Goal: Task Accomplishment & Management: Use online tool/utility

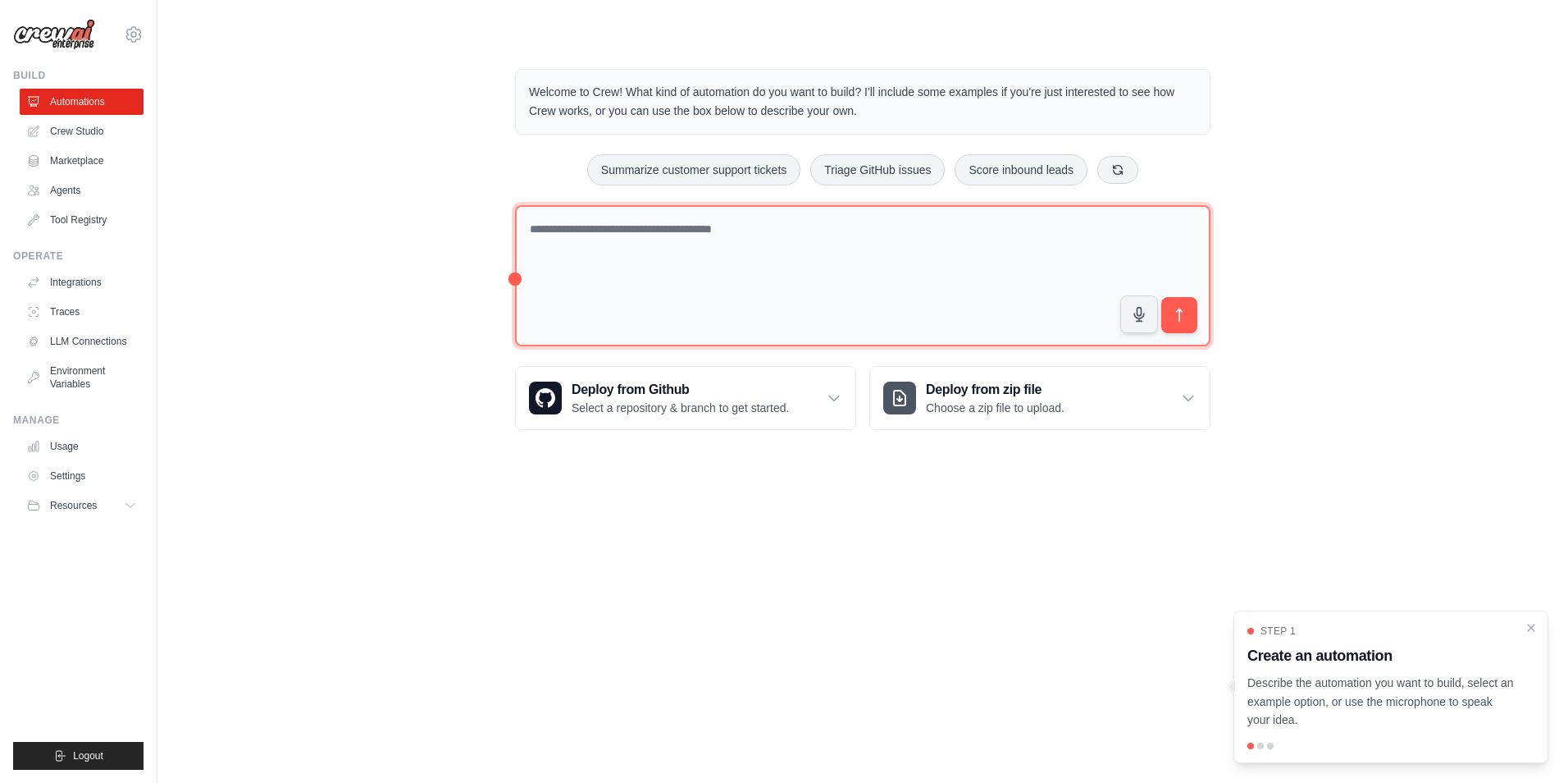
click at [626, 269] on textarea at bounding box center [863, 276] width 696 height 142
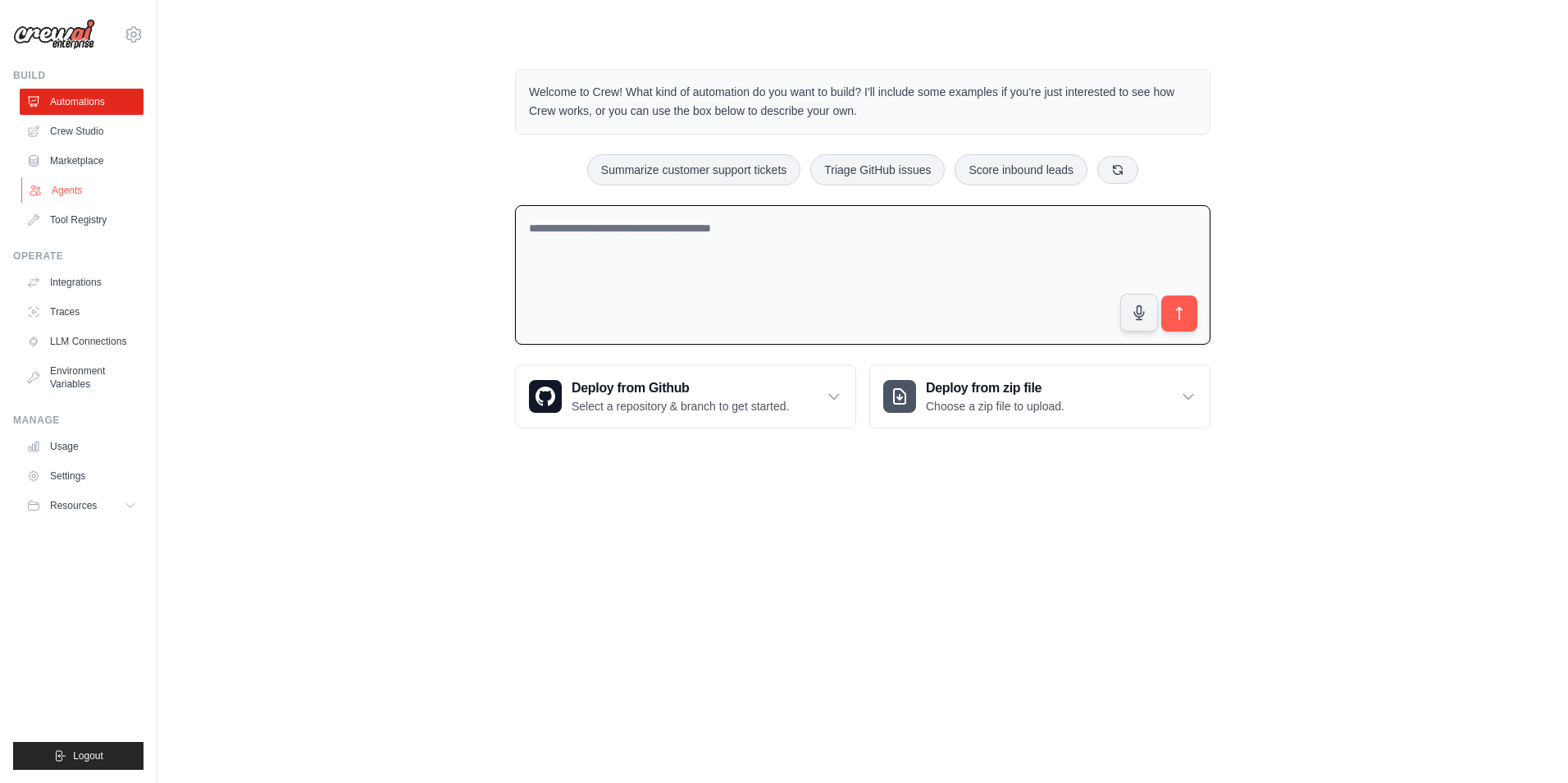
click at [66, 190] on link "Agents" at bounding box center [83, 191] width 123 height 26
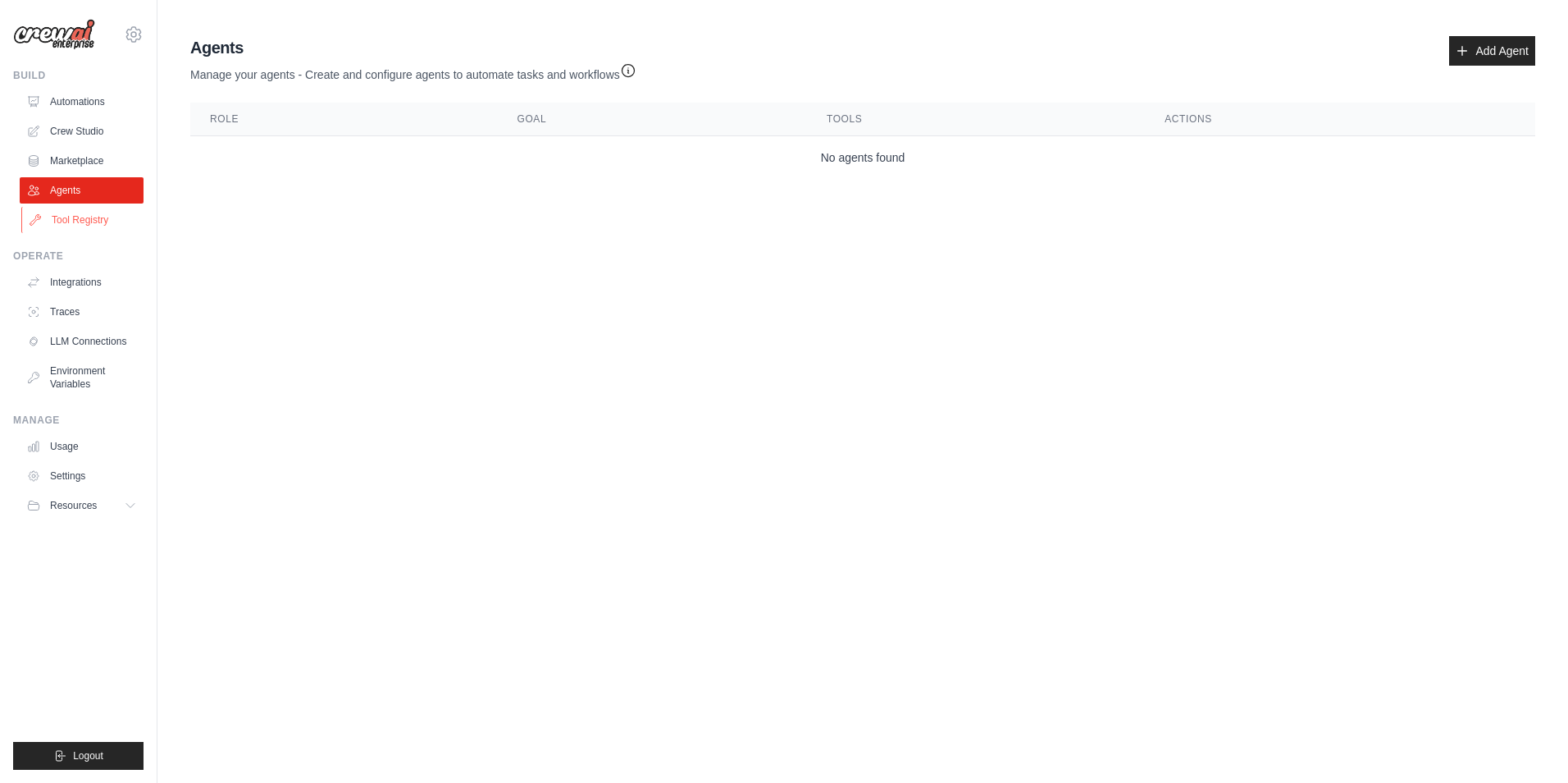
click at [80, 215] on link "Tool Registry" at bounding box center [83, 220] width 123 height 26
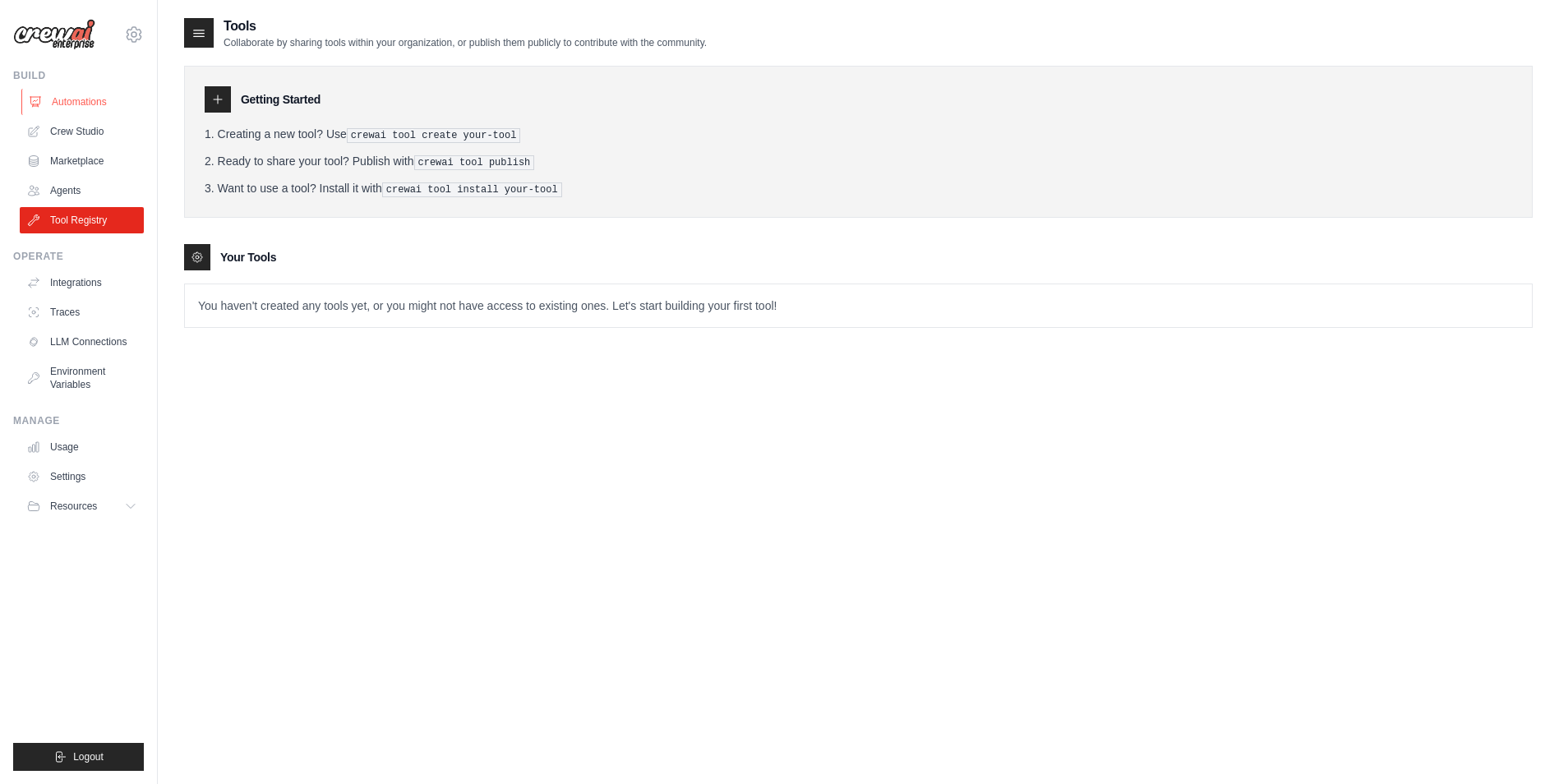
click at [81, 102] on link "Automations" at bounding box center [83, 102] width 124 height 26
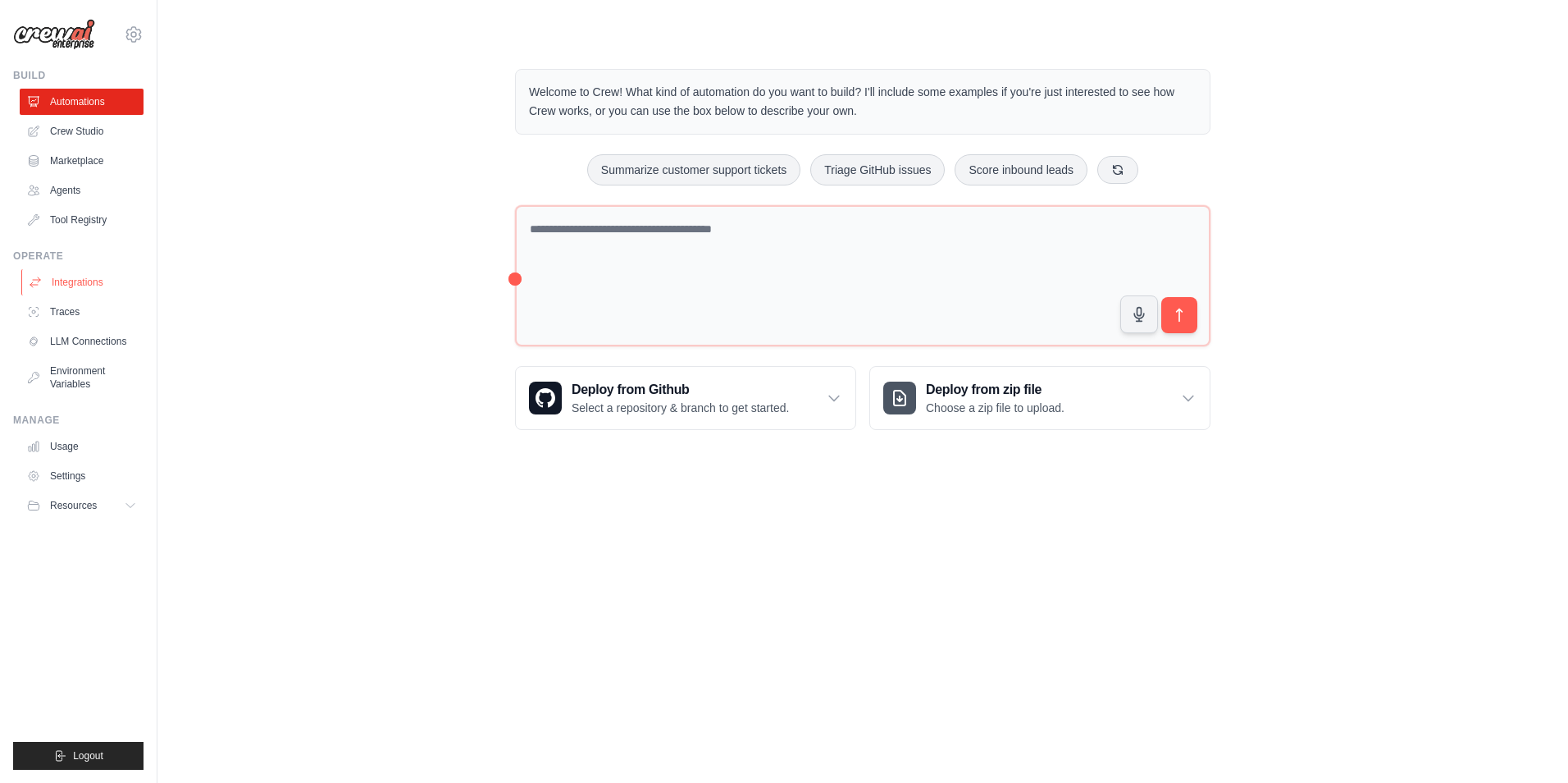
click at [79, 278] on link "Integrations" at bounding box center [83, 283] width 123 height 26
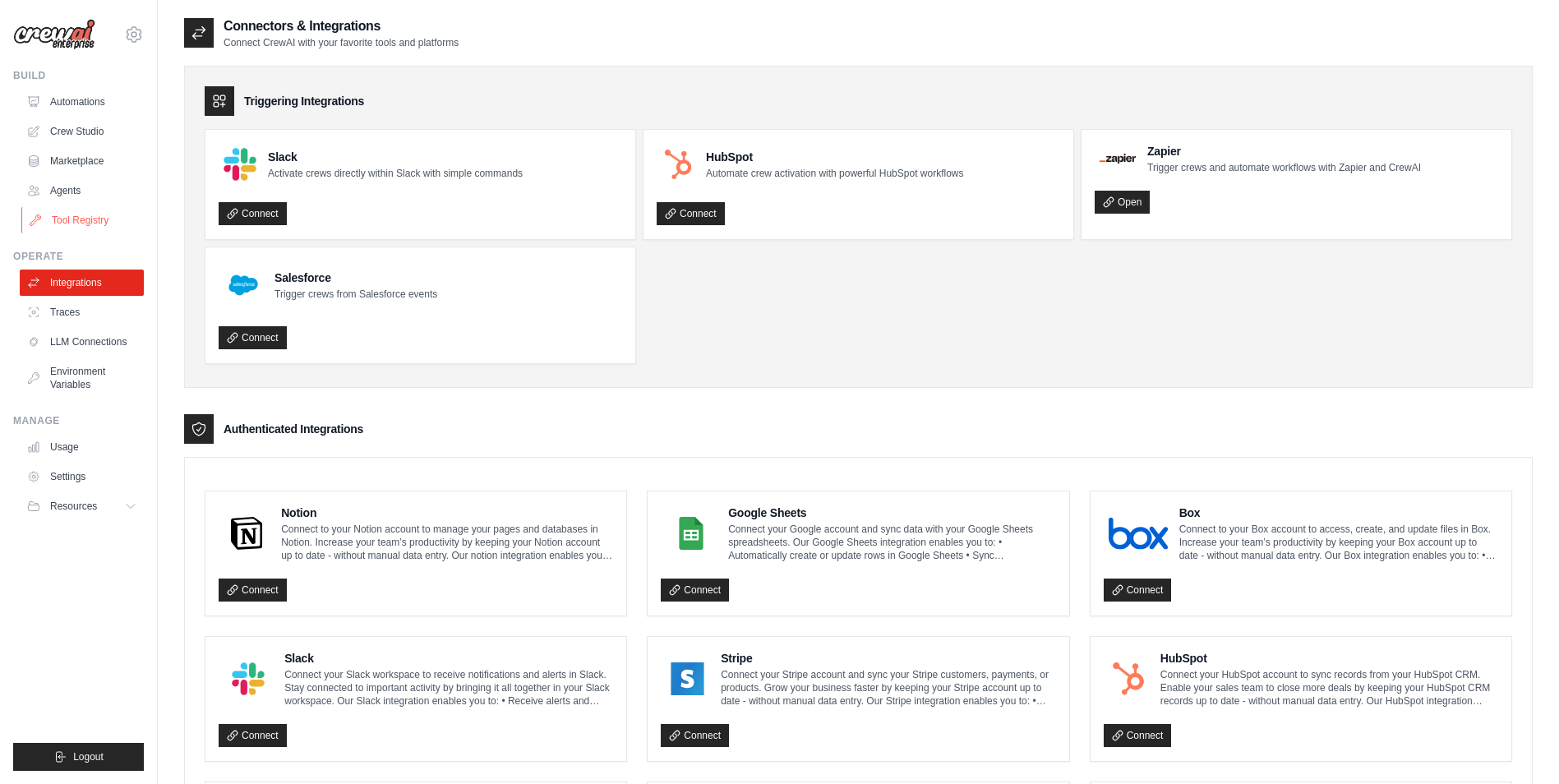
click at [79, 221] on link "Tool Registry" at bounding box center [83, 220] width 124 height 26
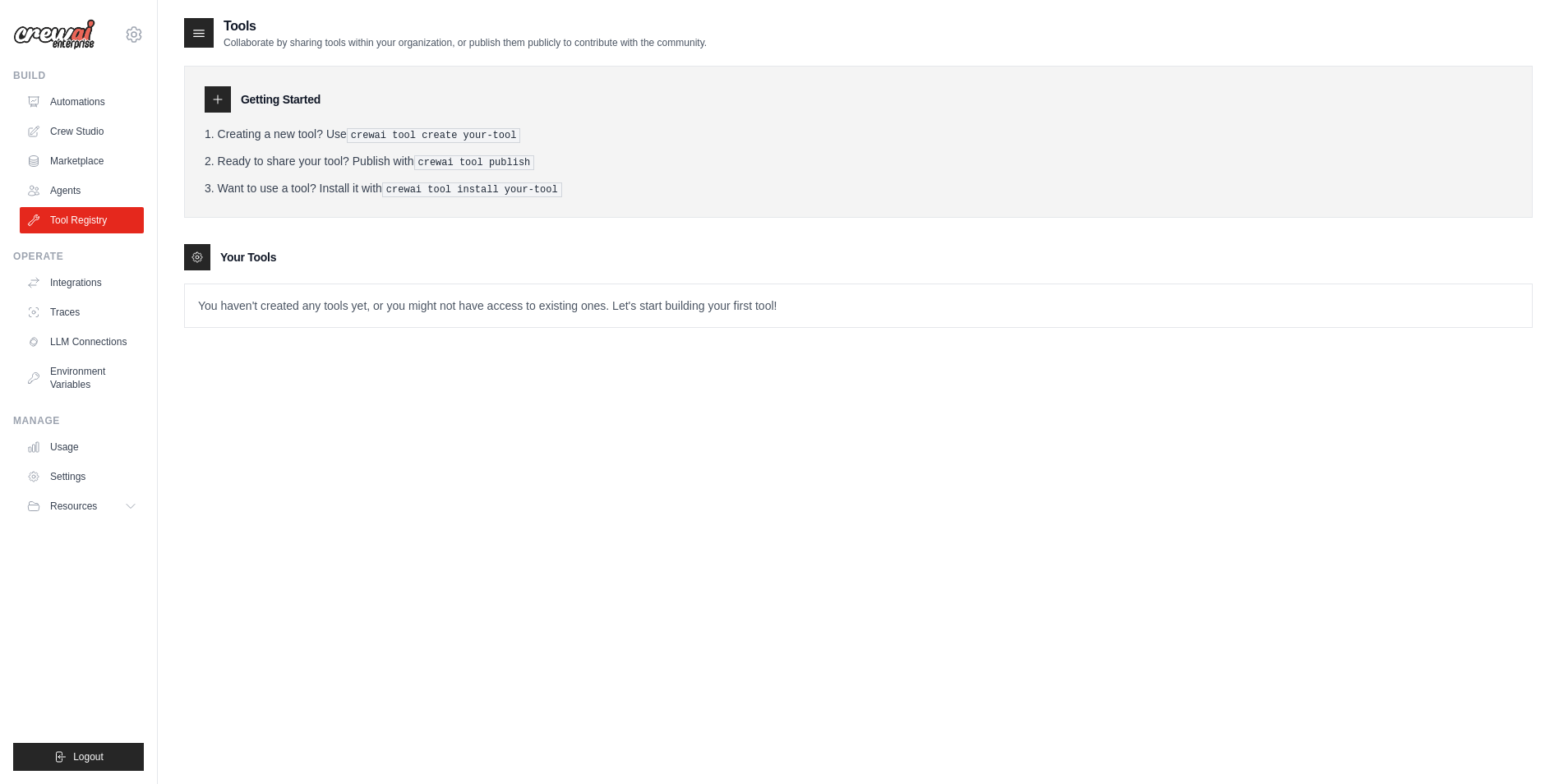
click at [84, 177] on ul "Automations Crew Studio Marketplace Agents Tool Registry" at bounding box center [82, 161] width 124 height 144
click at [86, 200] on link "Agents" at bounding box center [83, 191] width 124 height 26
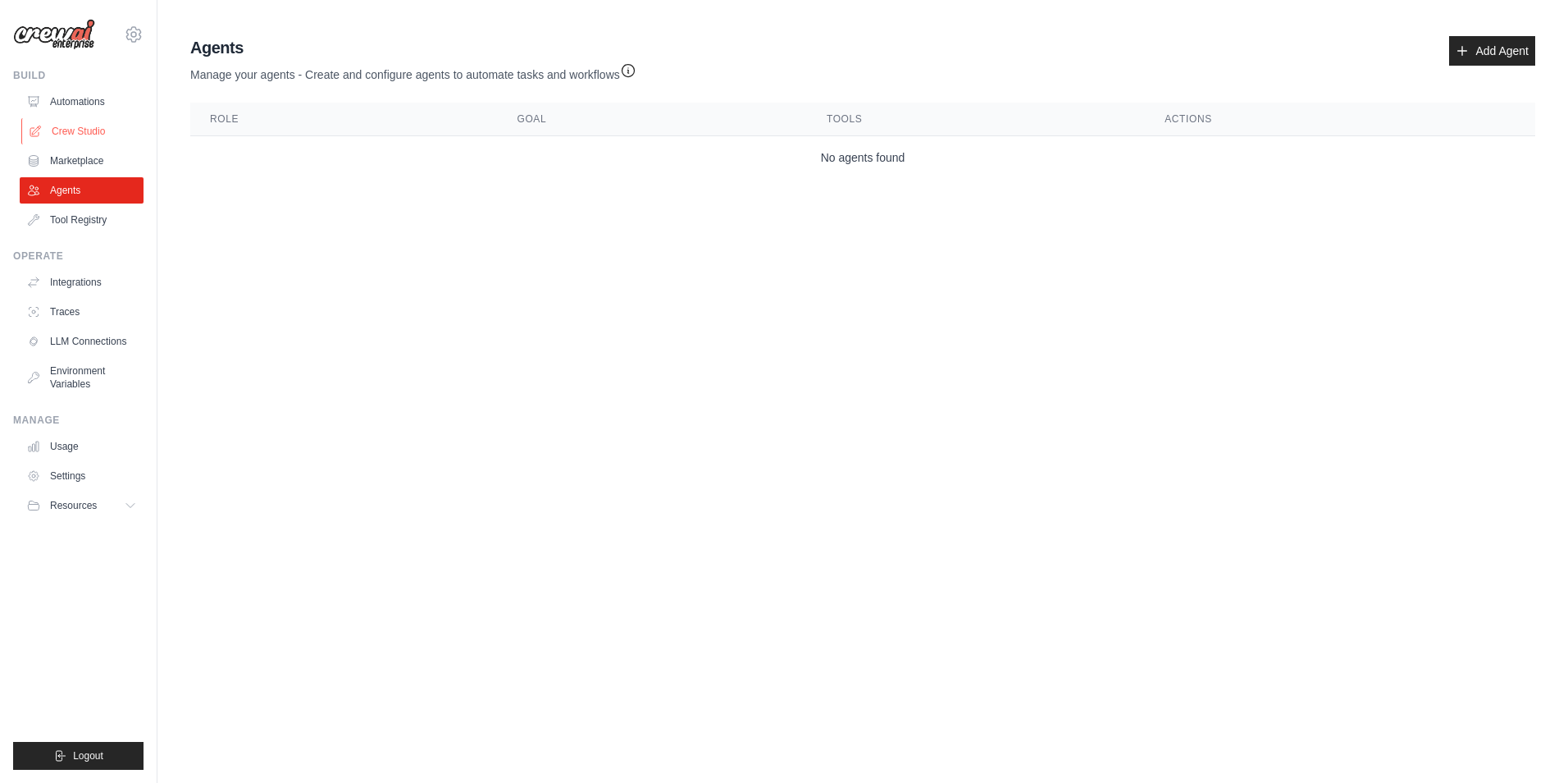
click at [99, 138] on link "Crew Studio" at bounding box center [83, 131] width 123 height 26
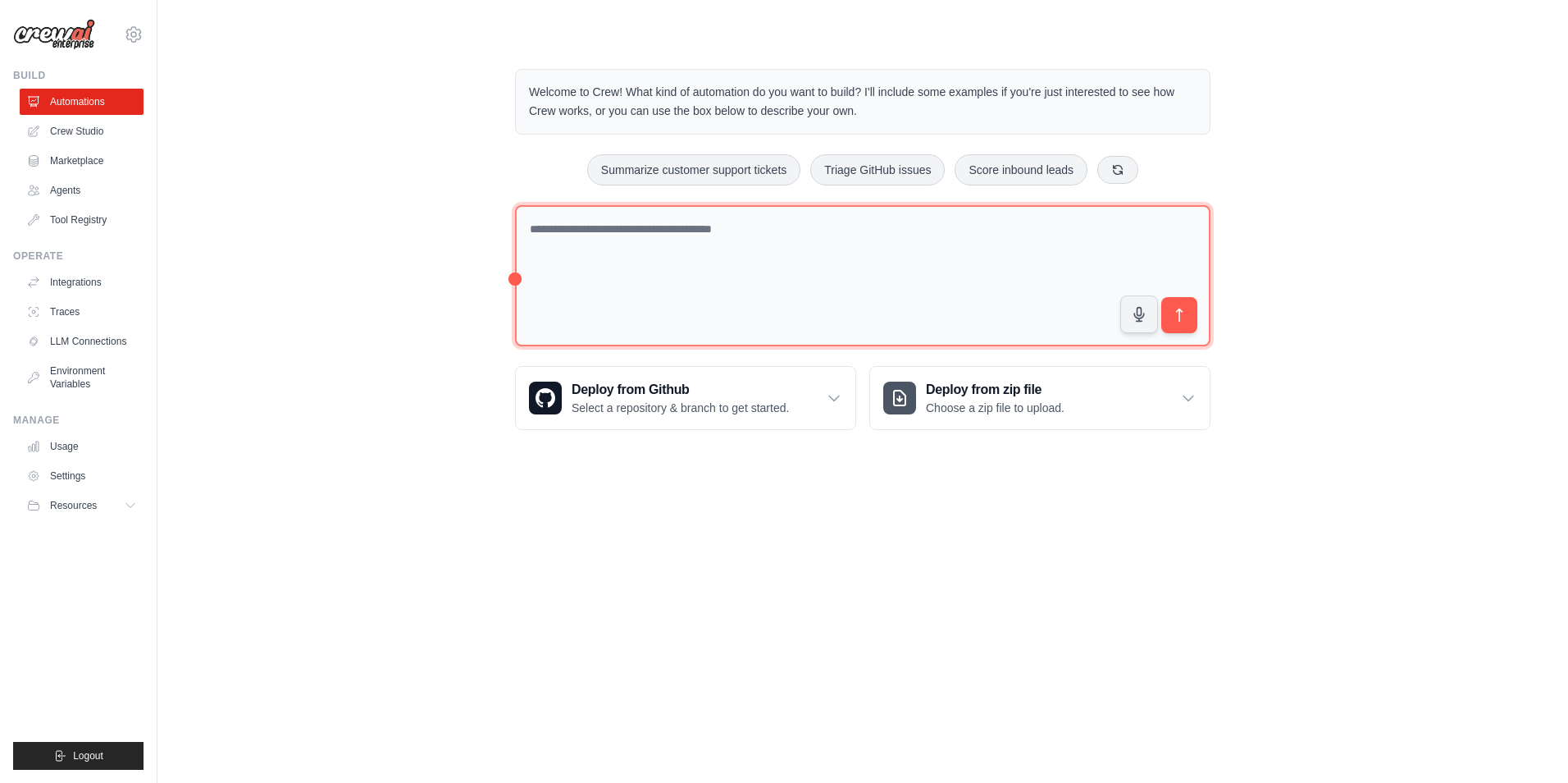
click at [707, 269] on textarea at bounding box center [863, 276] width 696 height 142
type textarea "**"
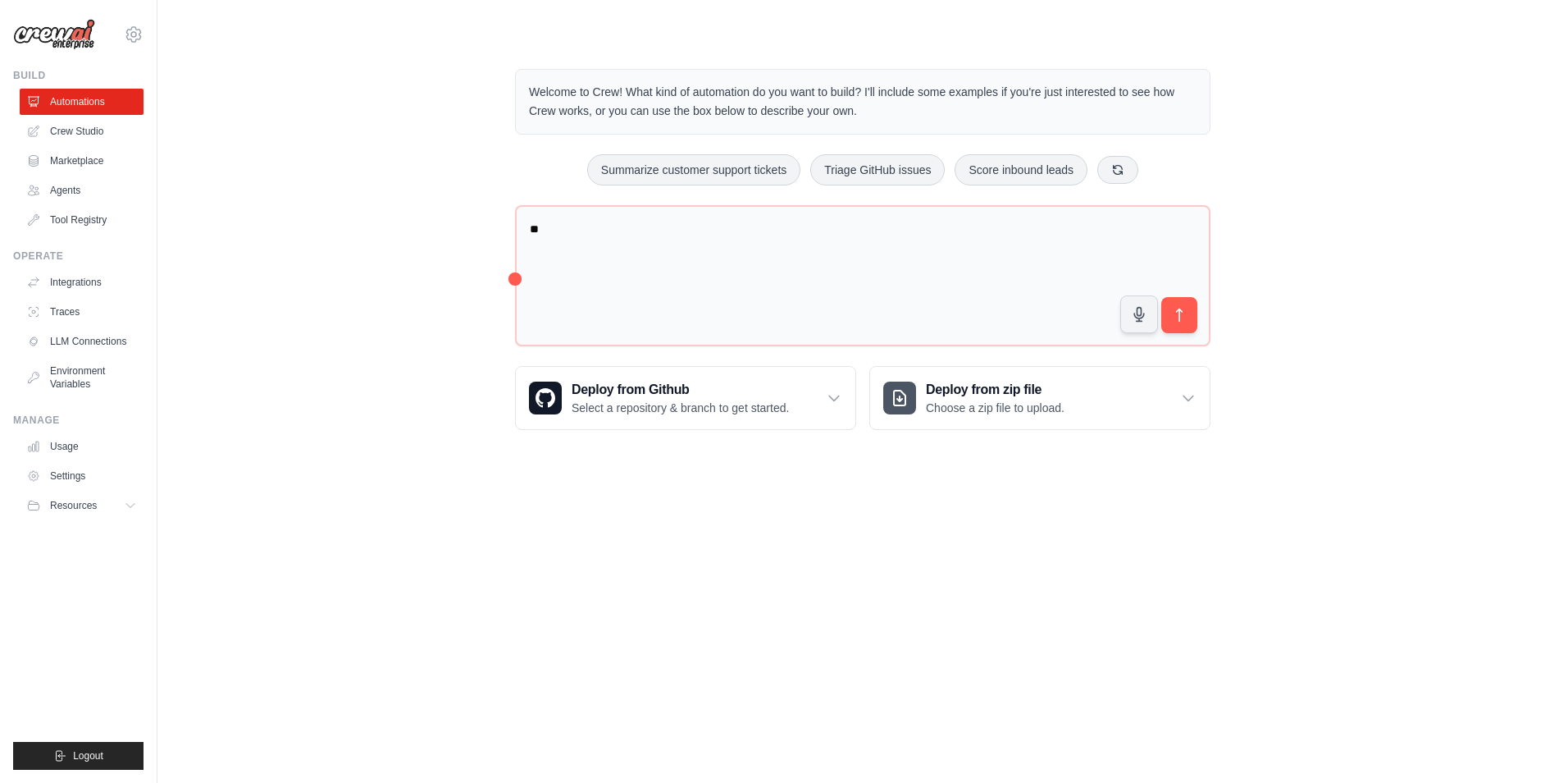
click at [498, 185] on div "Welcome to Crew! What kind of automation do you want to build? I'll include som…" at bounding box center [863, 250] width 735 height 413
click at [105, 335] on link "LLM Connections" at bounding box center [83, 341] width 123 height 26
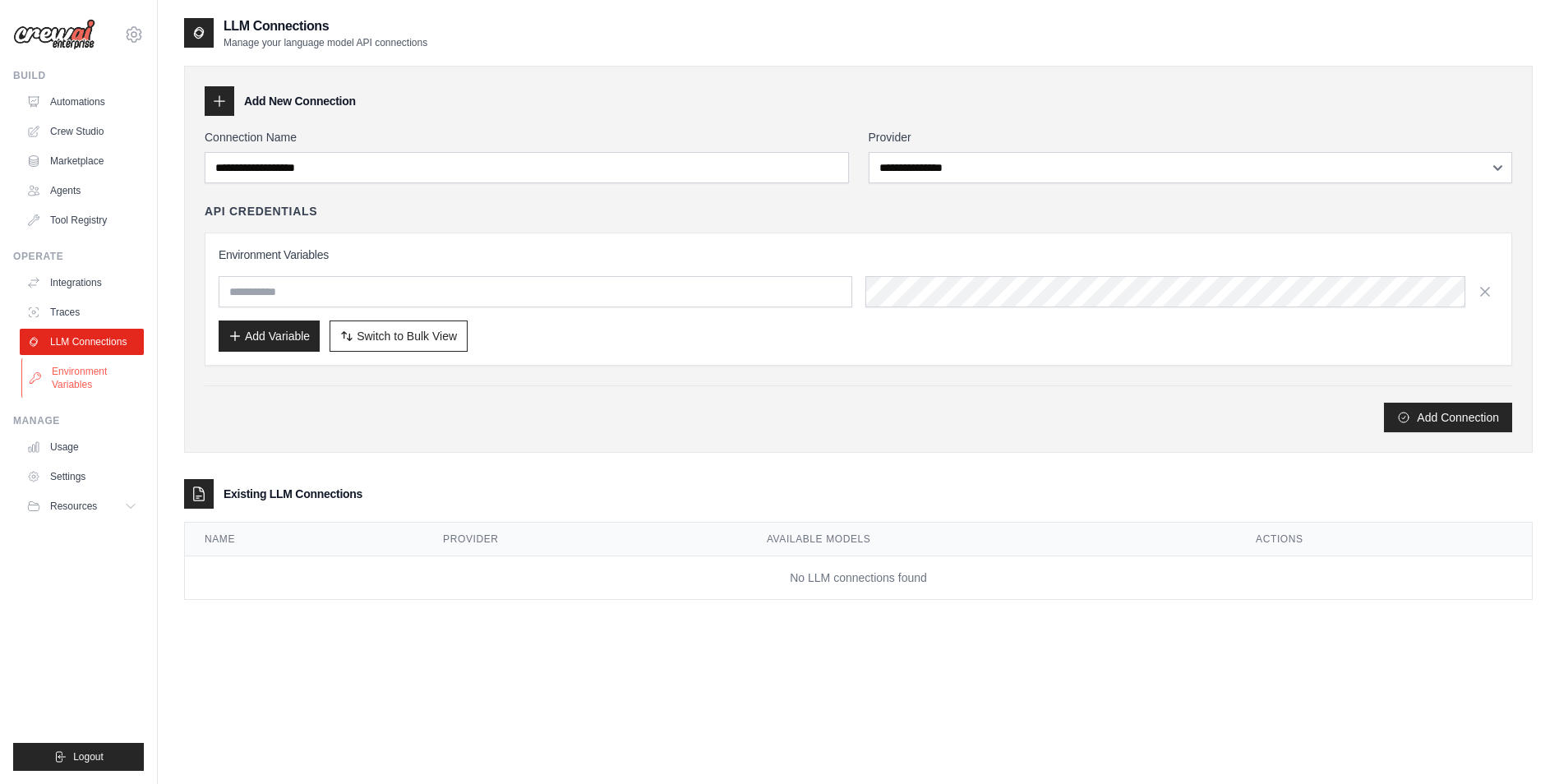
click at [72, 380] on link "Environment Variables" at bounding box center [83, 378] width 124 height 39
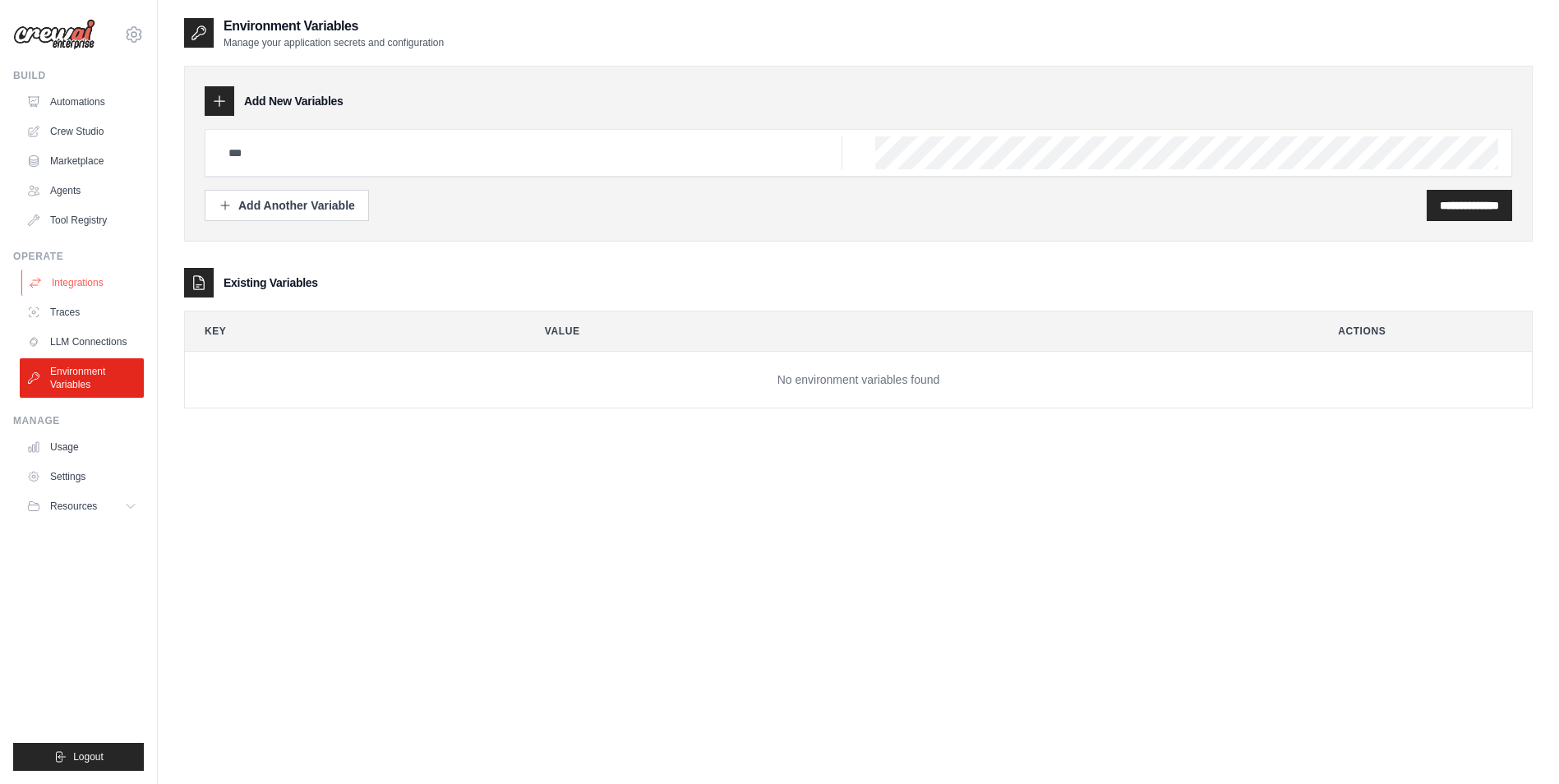
click at [79, 285] on link "Integrations" at bounding box center [83, 283] width 124 height 26
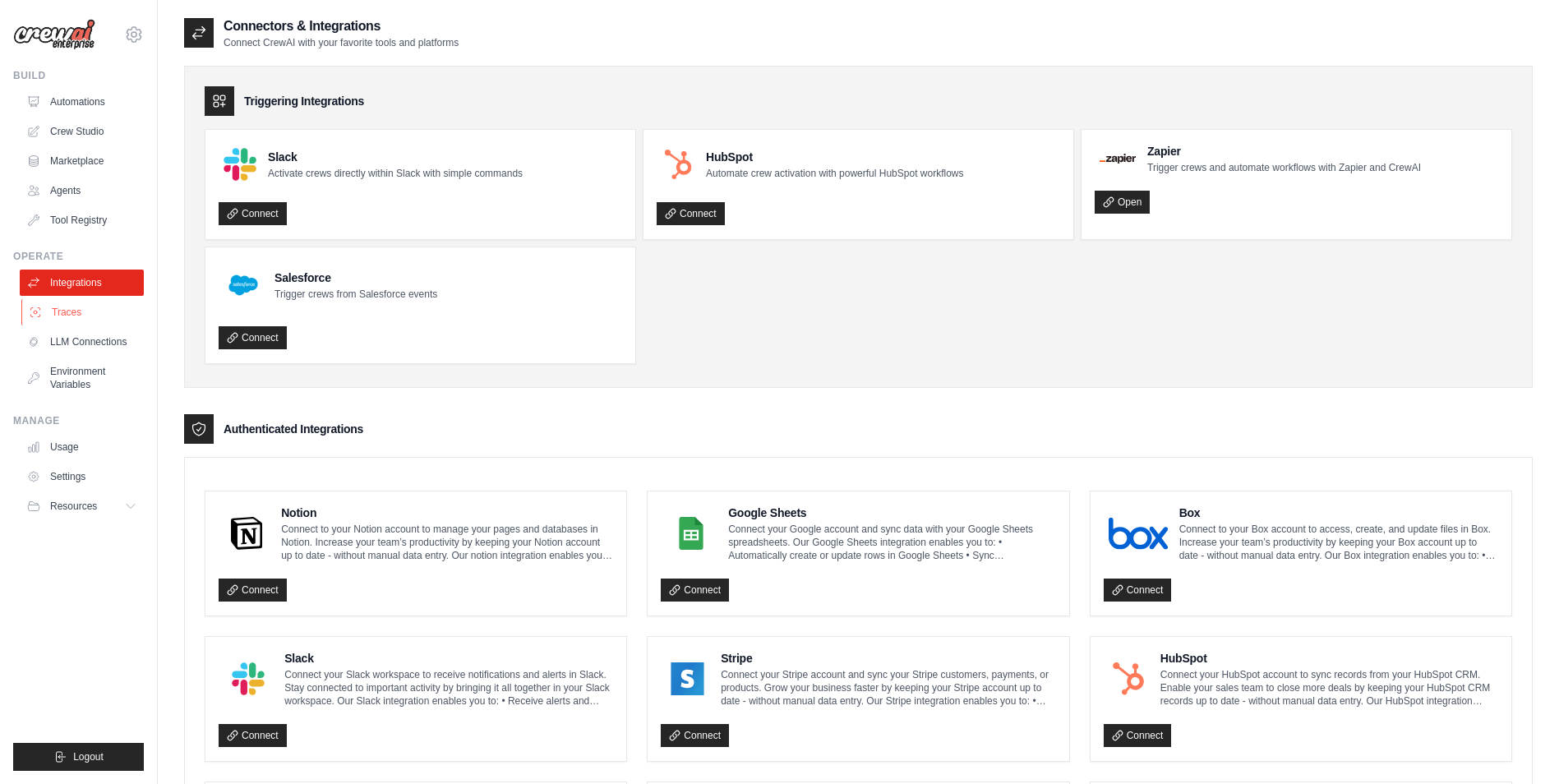
click at [101, 304] on link "Traces" at bounding box center [83, 312] width 124 height 26
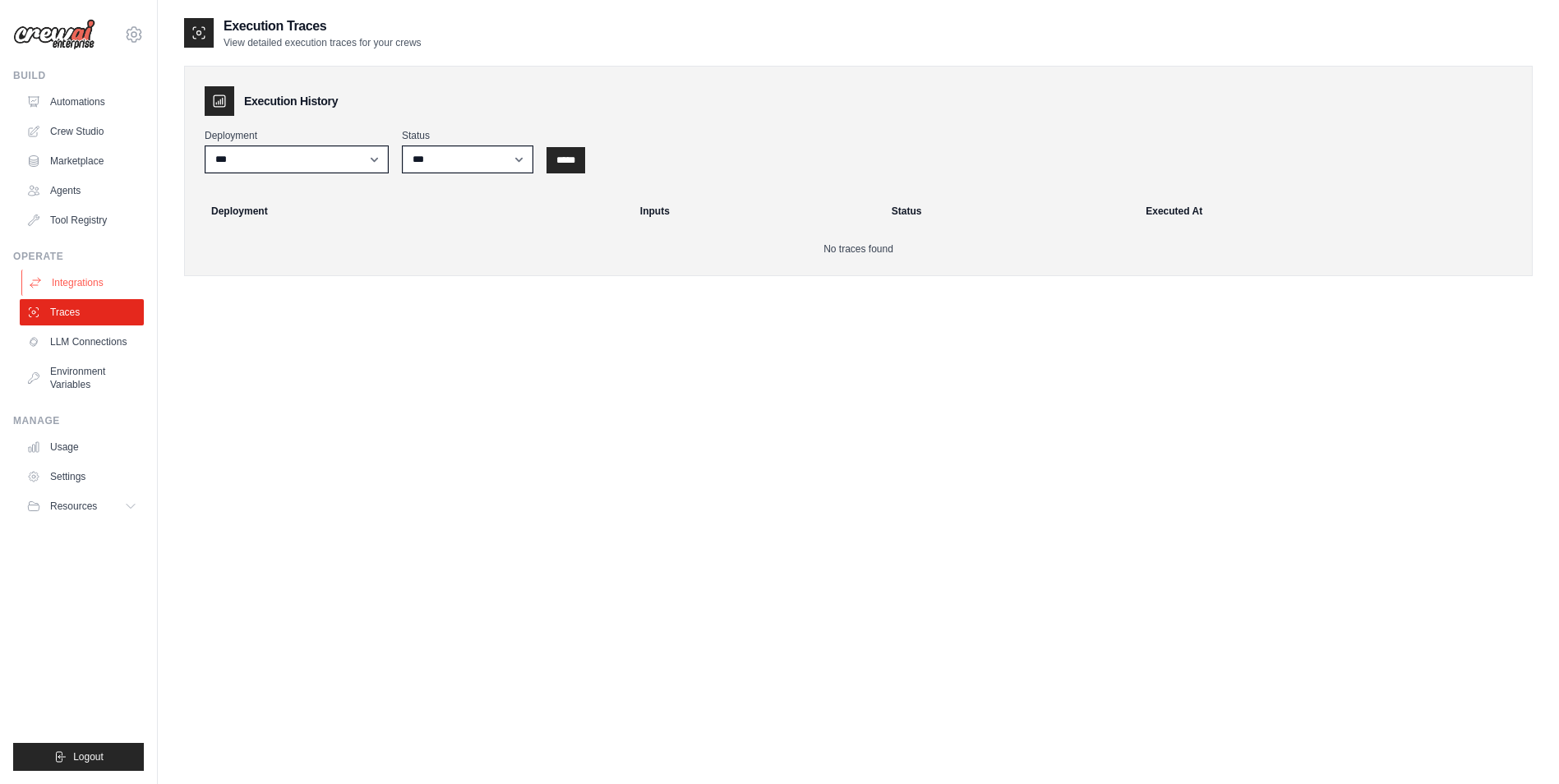
click at [111, 286] on link "Integrations" at bounding box center [83, 283] width 124 height 26
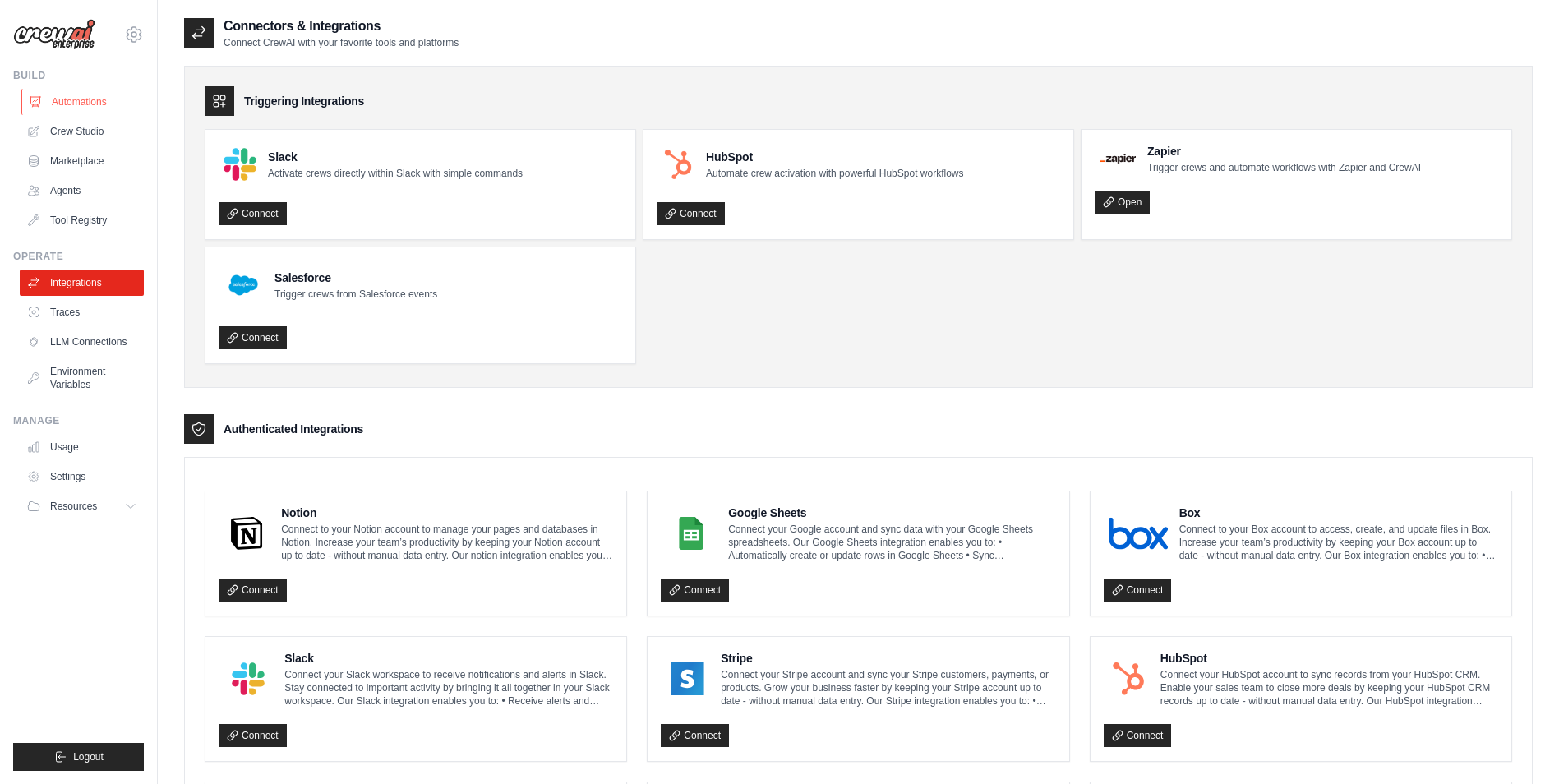
click at [60, 109] on link "Automations" at bounding box center [83, 102] width 124 height 26
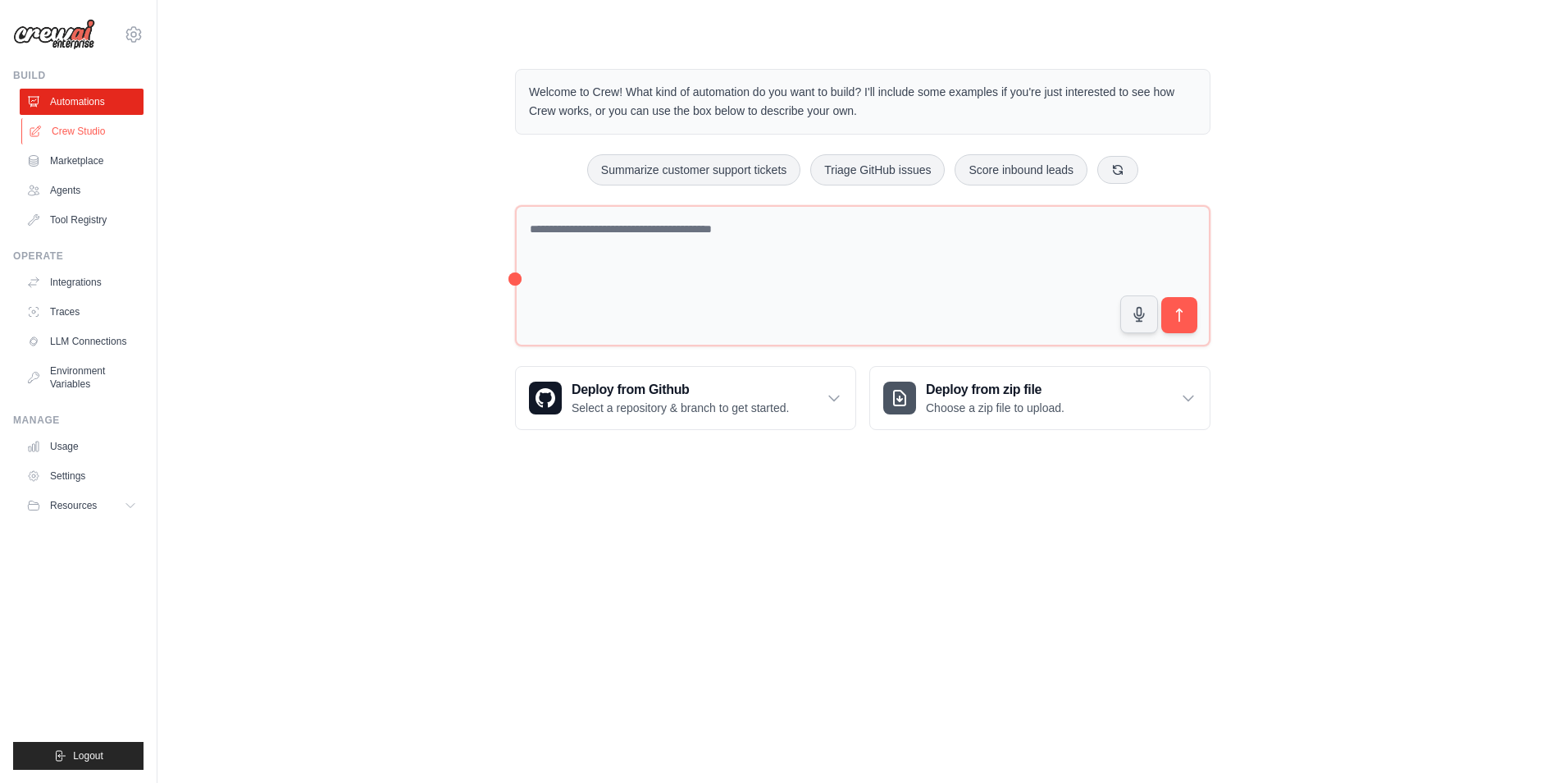
click at [76, 123] on link "Crew Studio" at bounding box center [83, 131] width 123 height 26
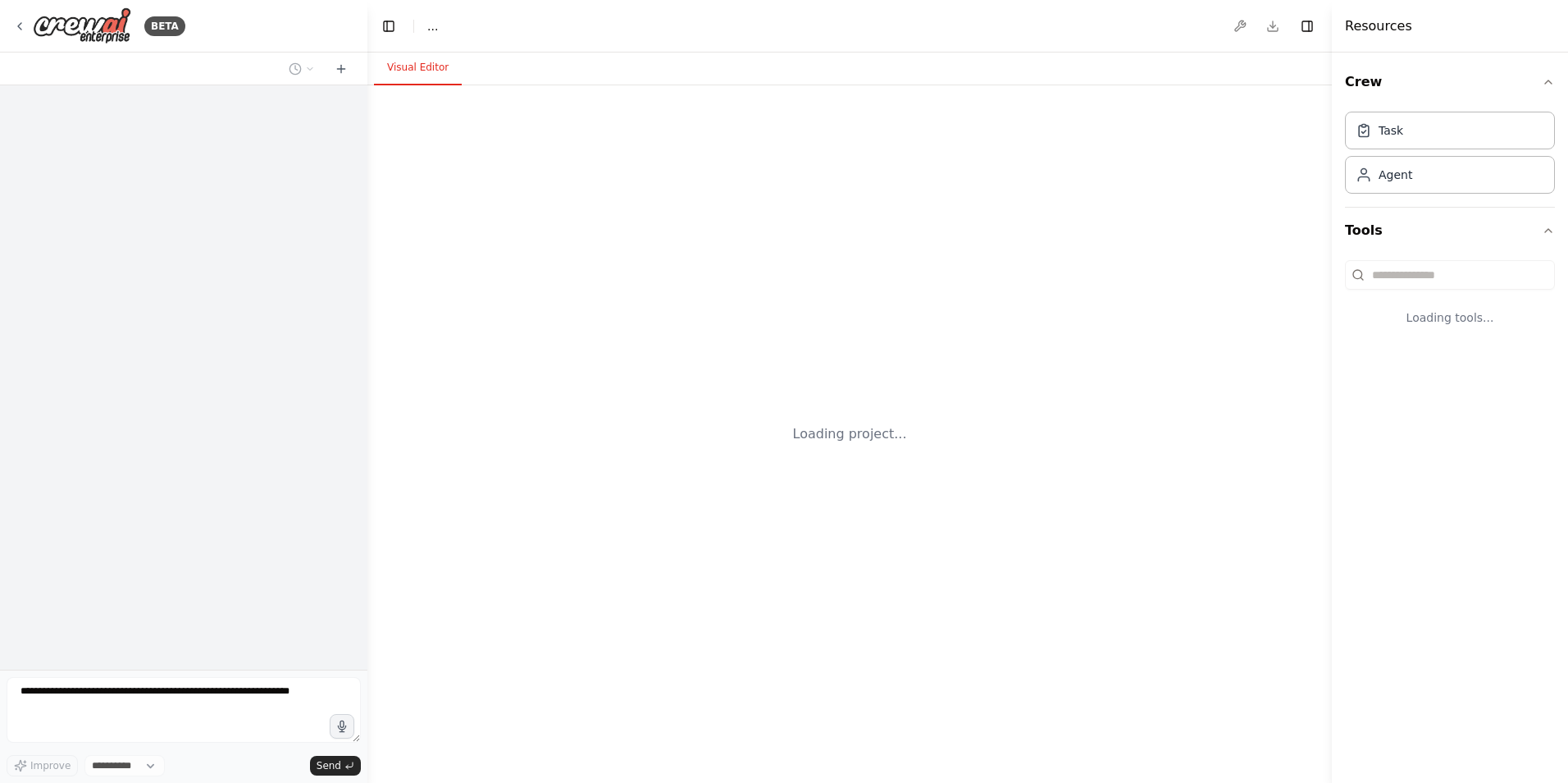
click at [1181, 323] on div "Loading project..." at bounding box center [850, 434] width 965 height 698
select select "****"
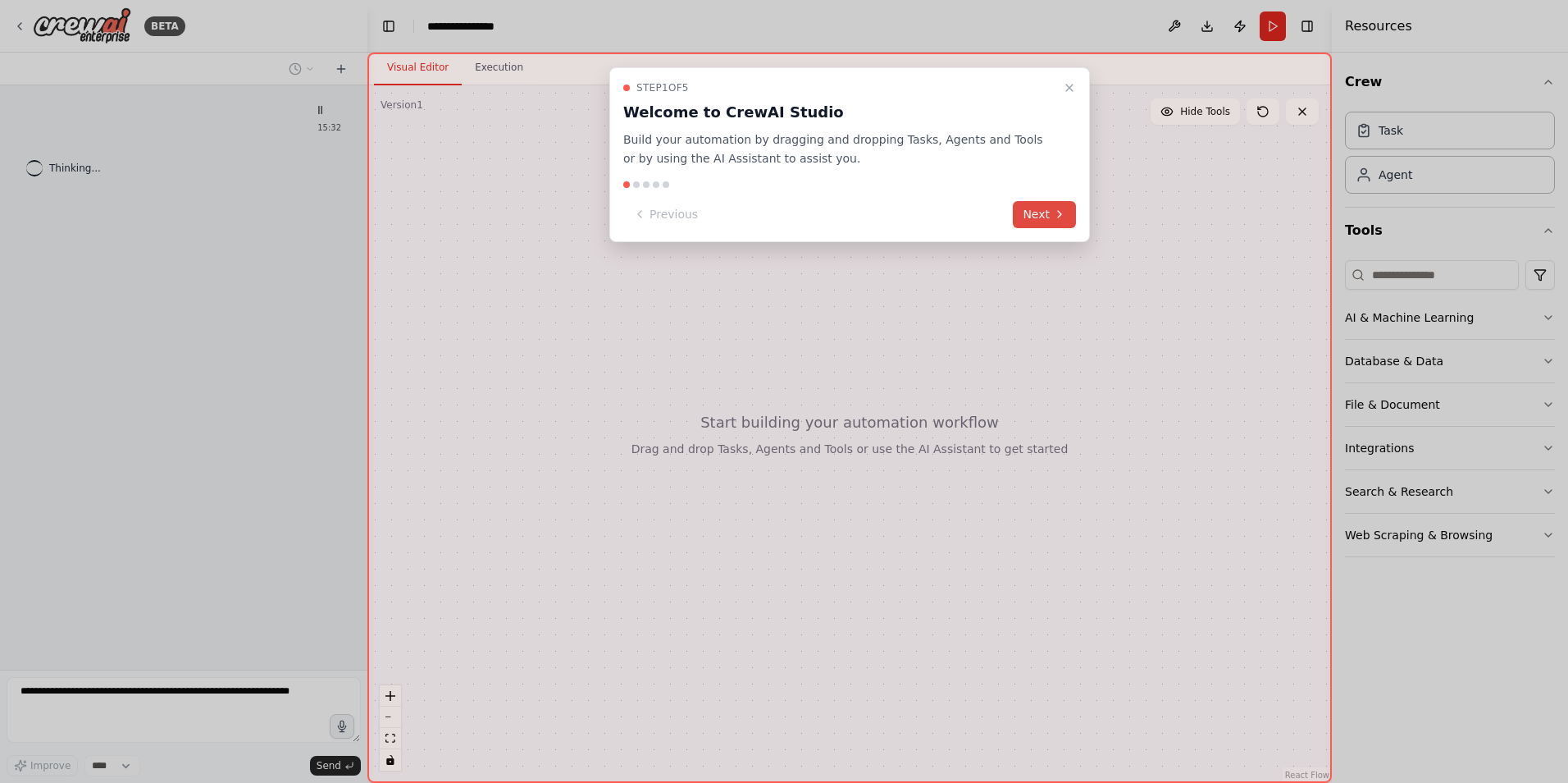
click at [1026, 205] on button "Next" at bounding box center [1045, 214] width 64 height 27
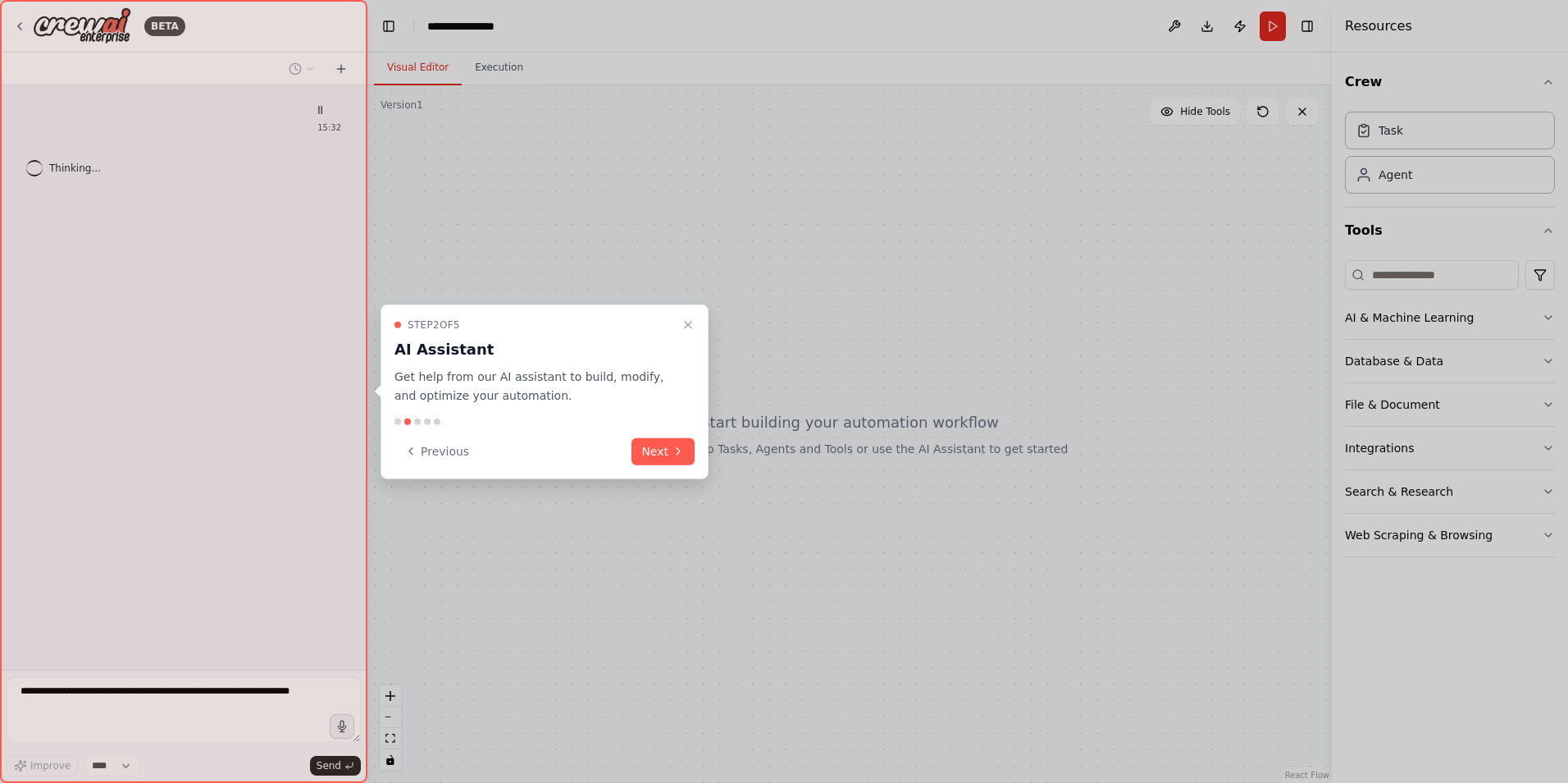
click at [678, 437] on div "Step 2 of 5 AI Assistant Get help from our AI assistant to build, modify, and o…" at bounding box center [544, 391] width 328 height 175
click at [656, 454] on button "Next" at bounding box center [664, 451] width 64 height 27
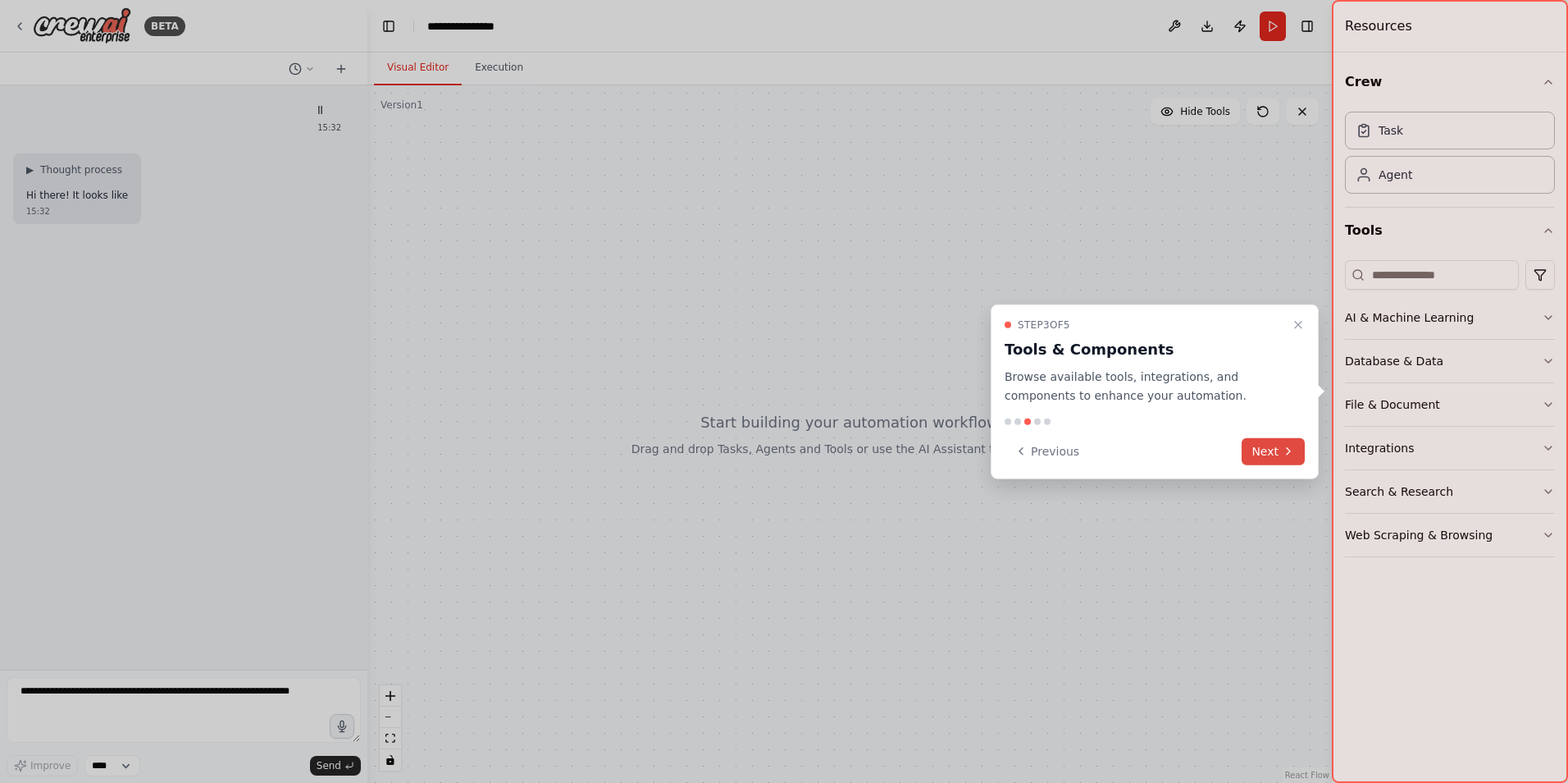
click at [1282, 445] on icon at bounding box center [1288, 452] width 13 height 13
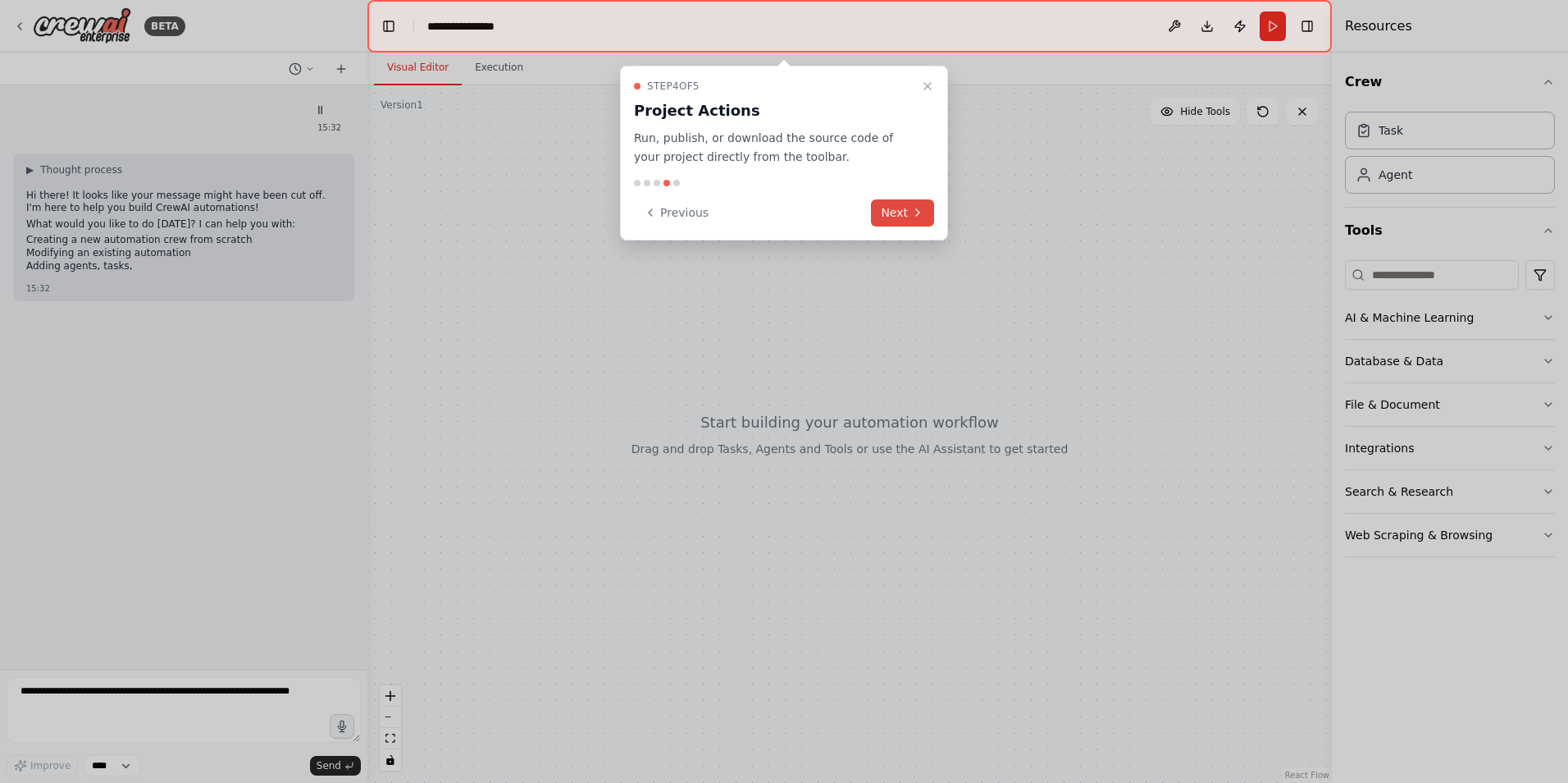
click at [903, 214] on button "Next" at bounding box center [903, 212] width 64 height 27
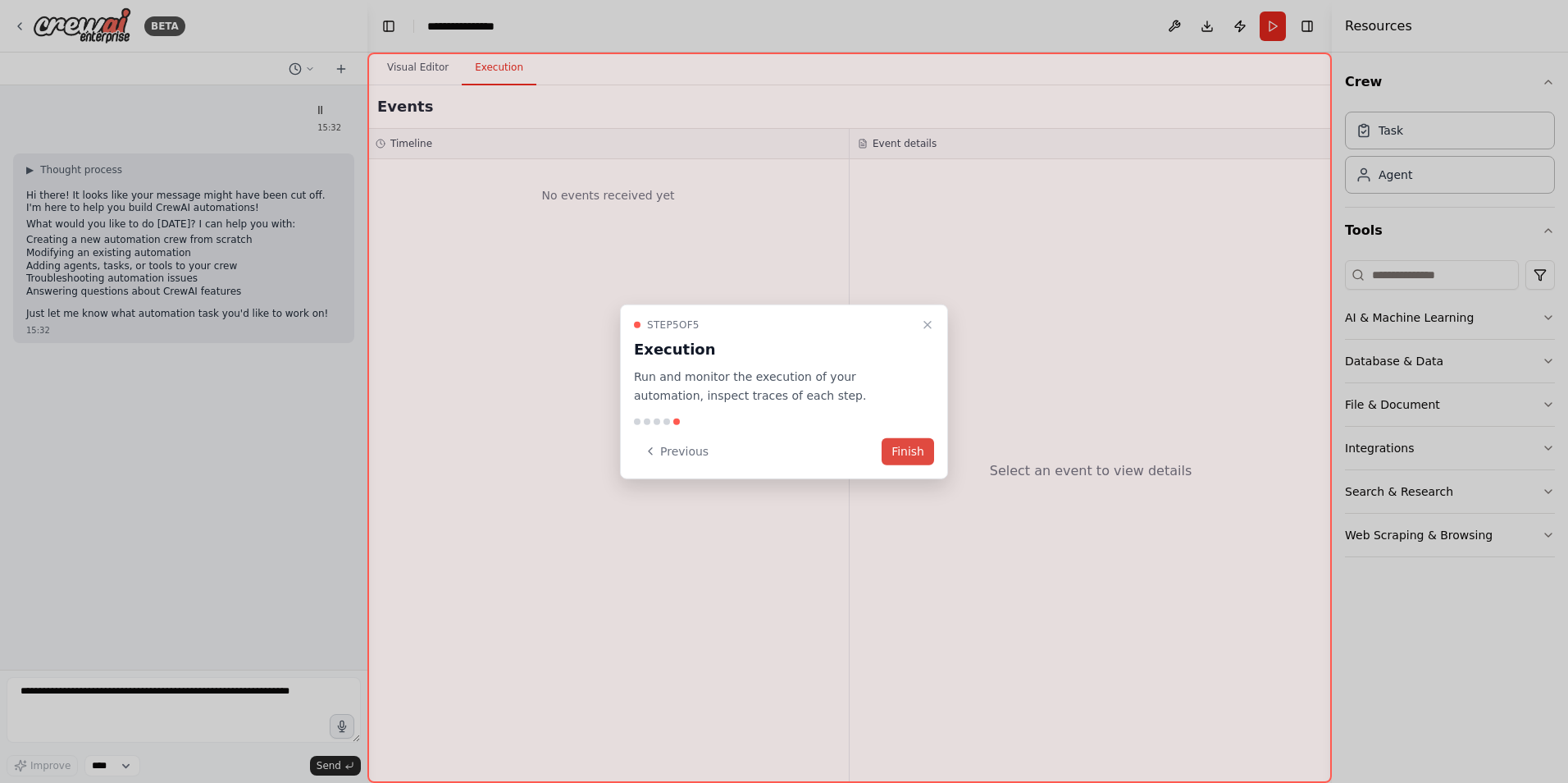
click at [899, 439] on button "Finish" at bounding box center [908, 451] width 52 height 27
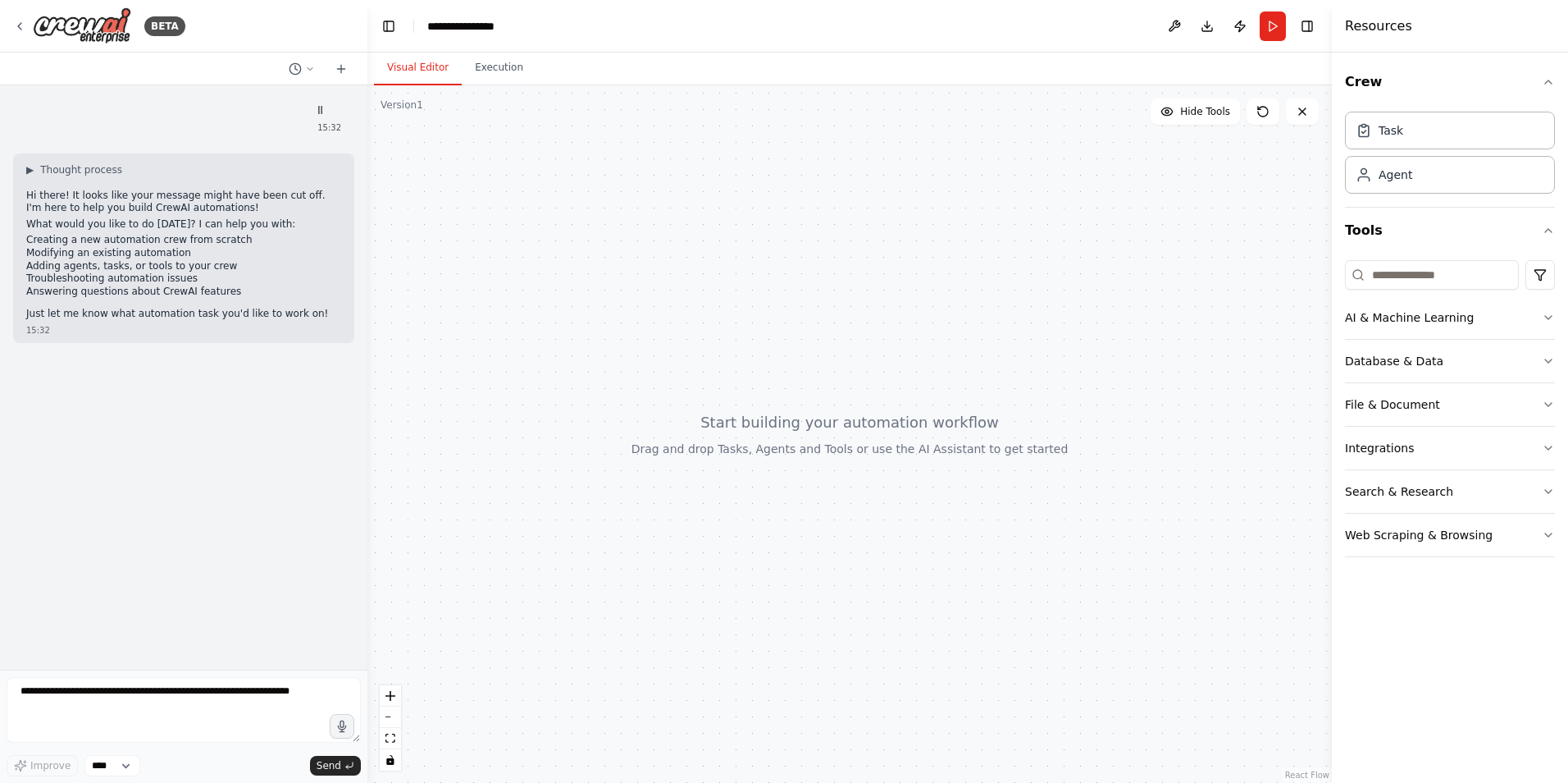
click at [699, 327] on div at bounding box center [850, 434] width 965 height 698
click at [1430, 180] on div "Agent" at bounding box center [1450, 174] width 210 height 37
click at [304, 70] on button at bounding box center [302, 68] width 39 height 20
click at [25, 20] on div at bounding box center [183, 391] width 367 height 783
click at [13, 27] on icon at bounding box center [20, 26] width 13 height 13
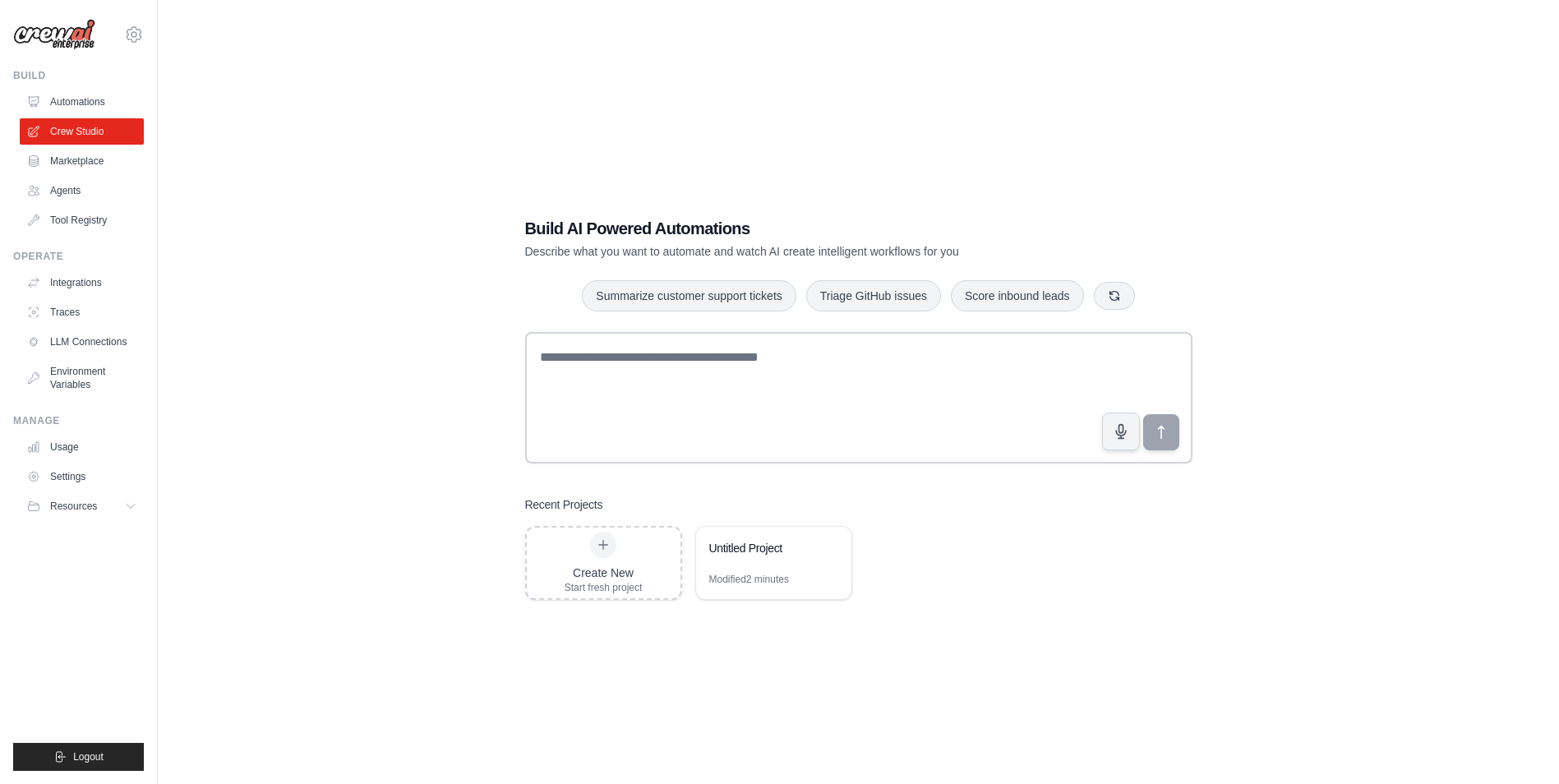
click at [67, 173] on link "Marketplace" at bounding box center [82, 161] width 124 height 26
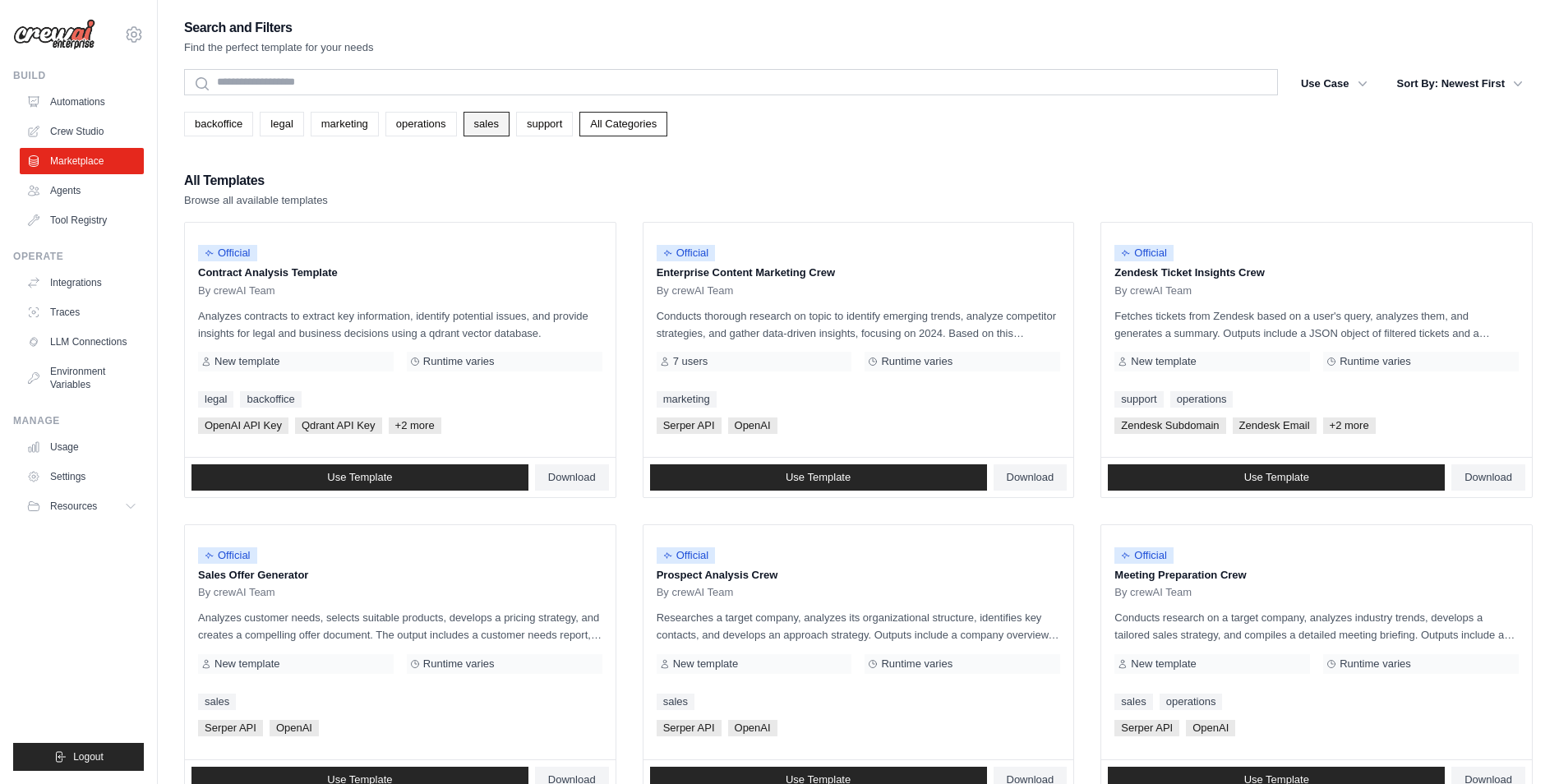
click at [510, 117] on link "sales" at bounding box center [486, 124] width 46 height 24
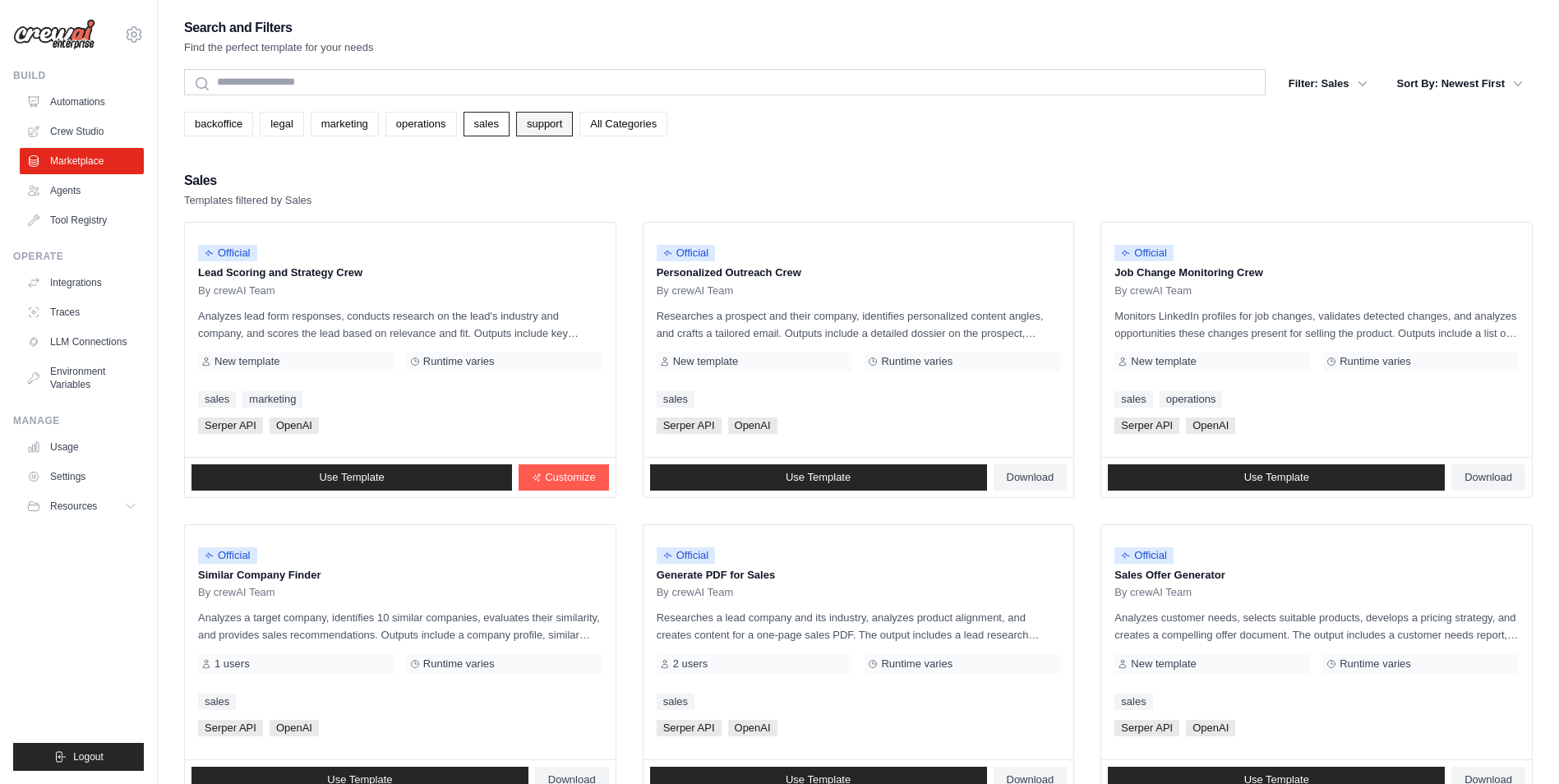
click at [546, 122] on link "support" at bounding box center [544, 124] width 57 height 24
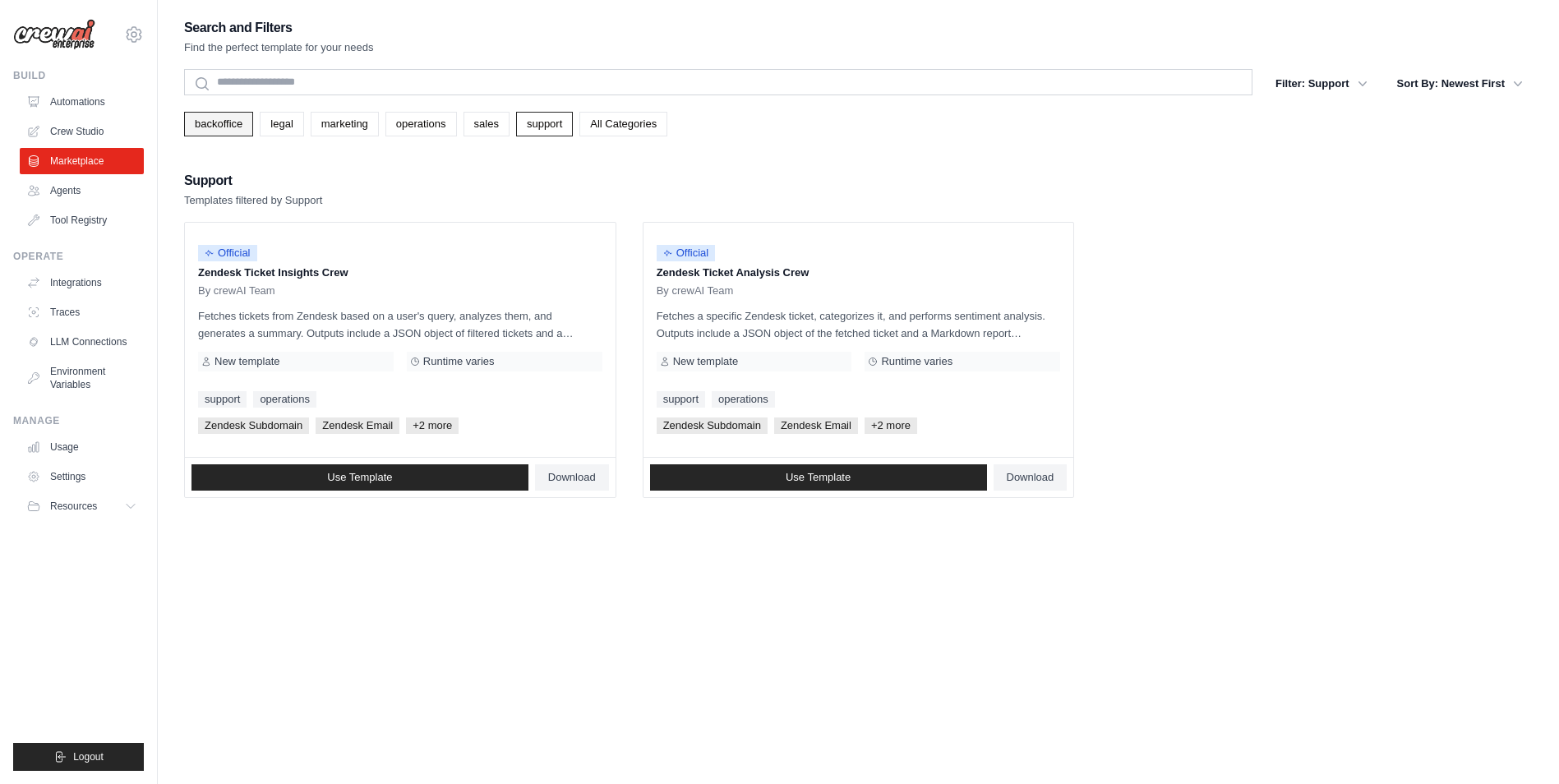
click at [248, 130] on link "backoffice" at bounding box center [219, 124] width 69 height 24
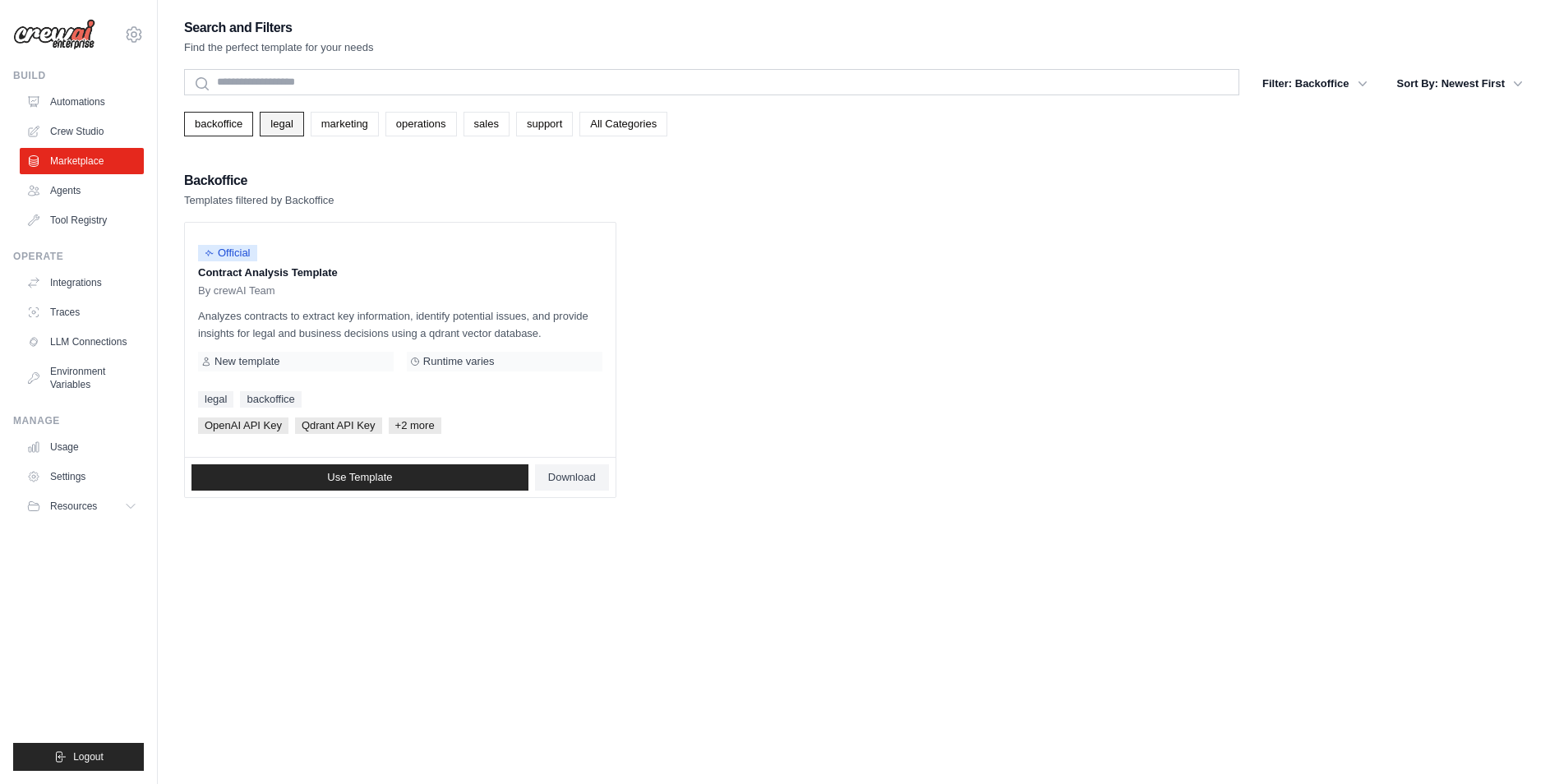
click at [292, 124] on link "legal" at bounding box center [281, 124] width 43 height 24
click at [365, 118] on link "marketing" at bounding box center [345, 124] width 68 height 24
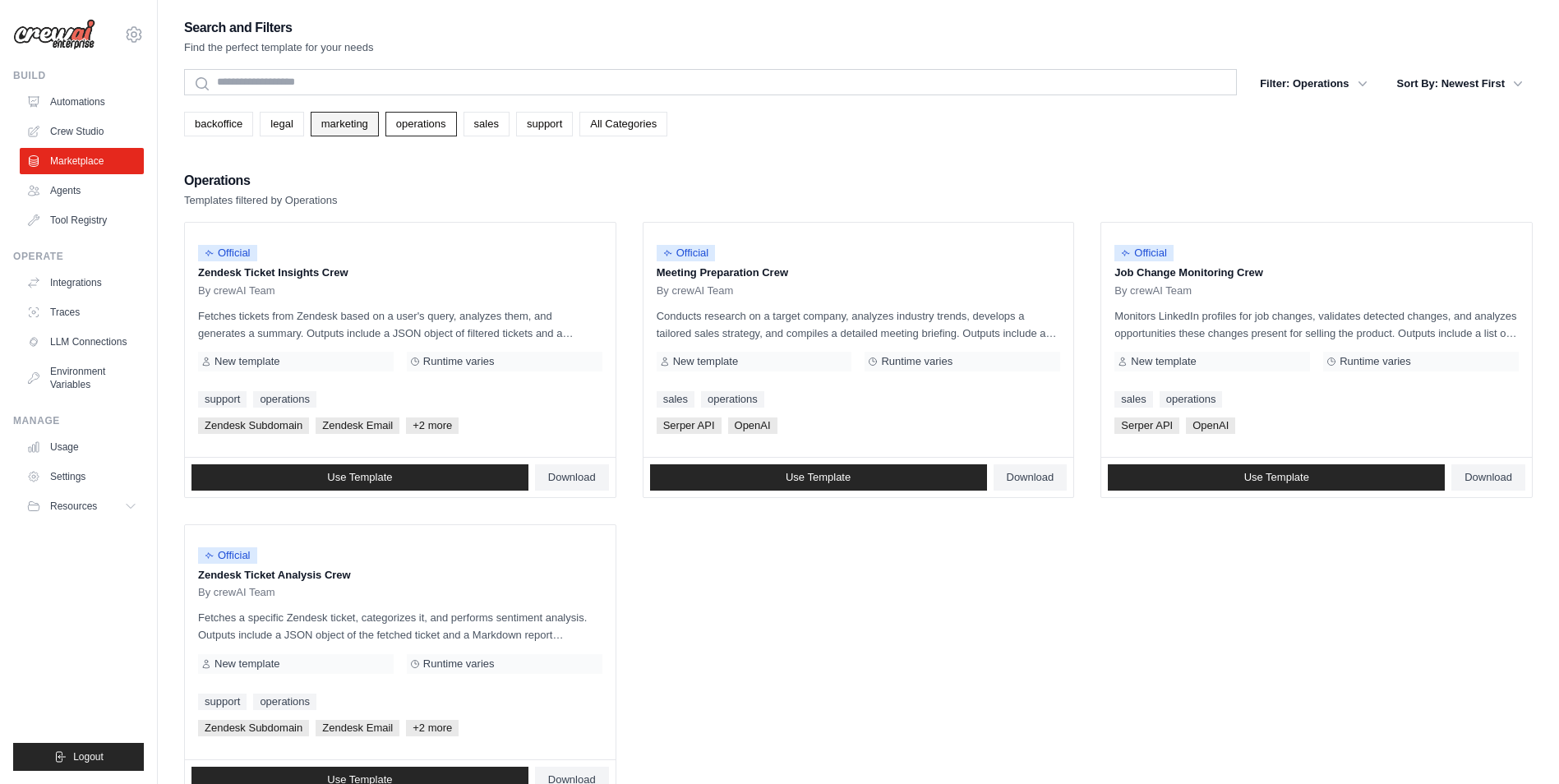
click at [367, 126] on link "marketing" at bounding box center [345, 124] width 68 height 24
